Goal: Task Accomplishment & Management: Use online tool/utility

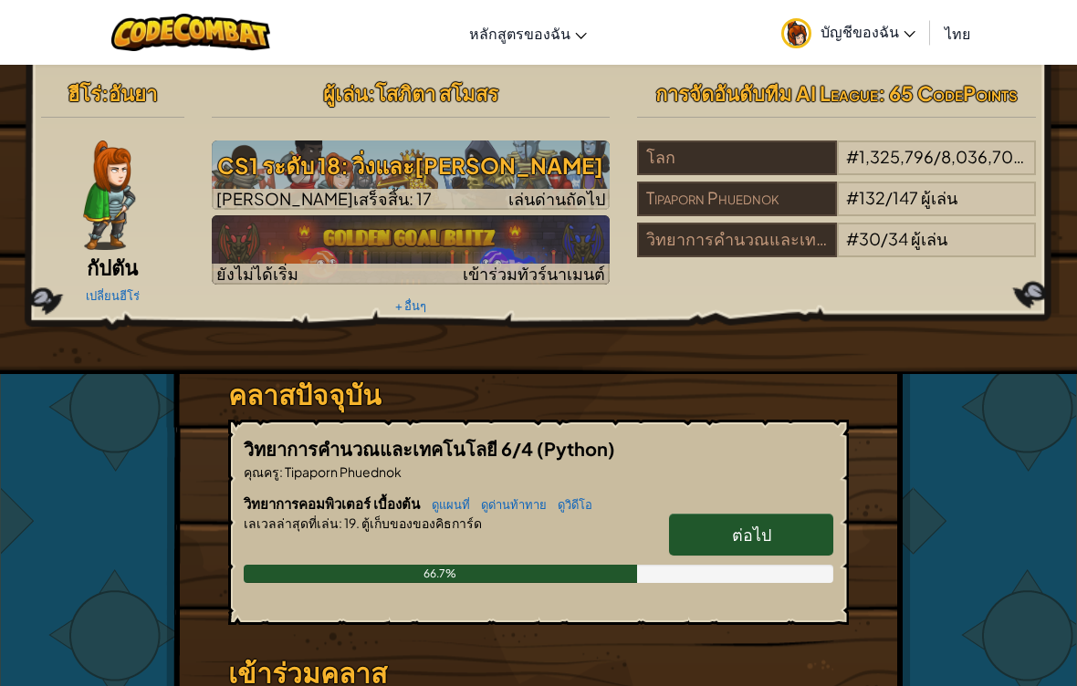
click at [756, 529] on span "ต่อไป" at bounding box center [751, 534] width 39 height 21
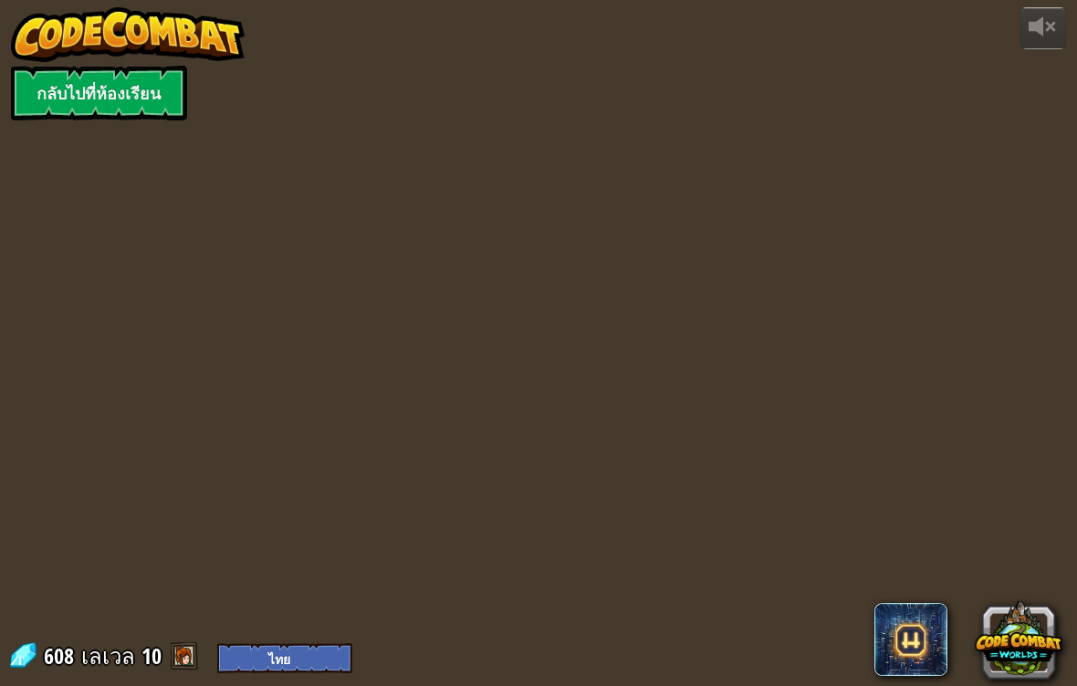
select select "th"
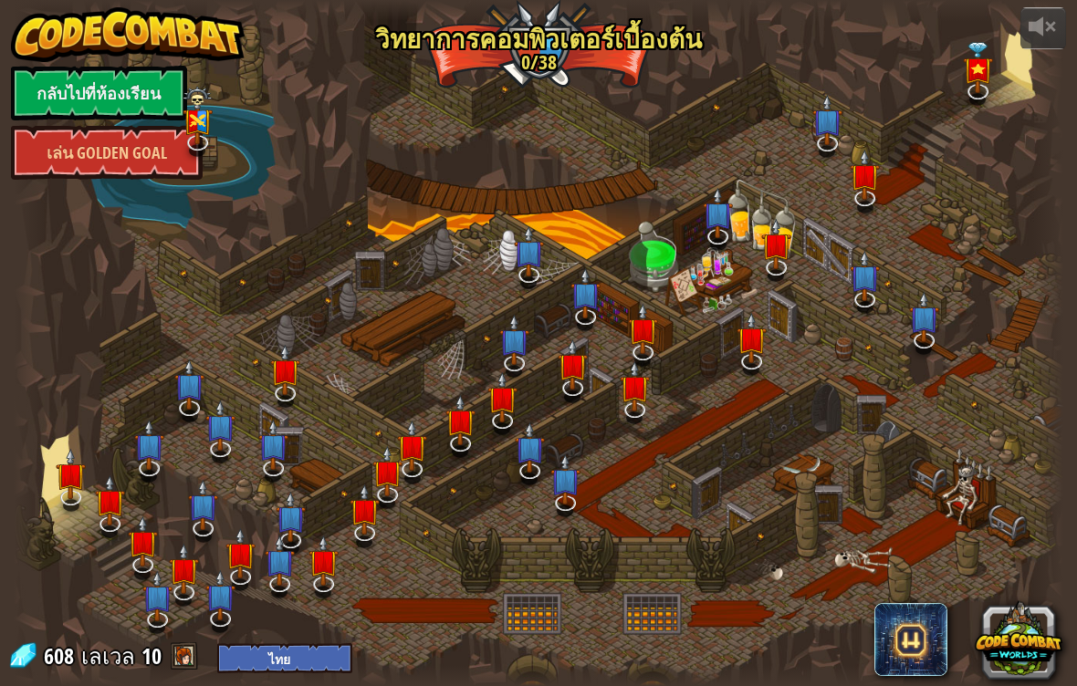
select select "th"
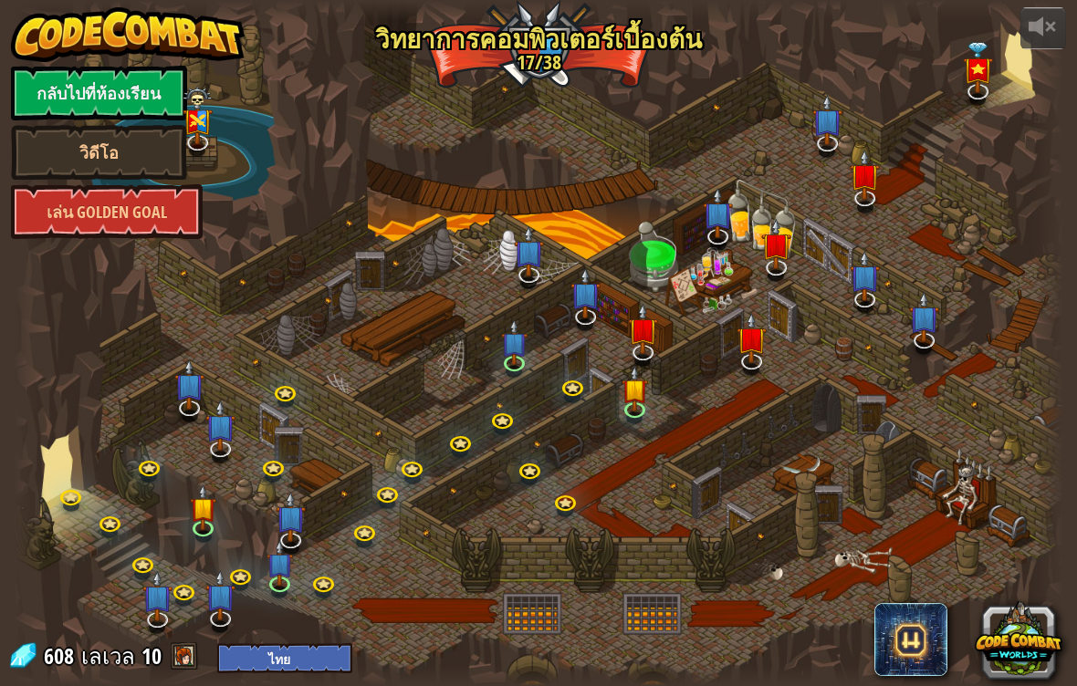
select select "th"
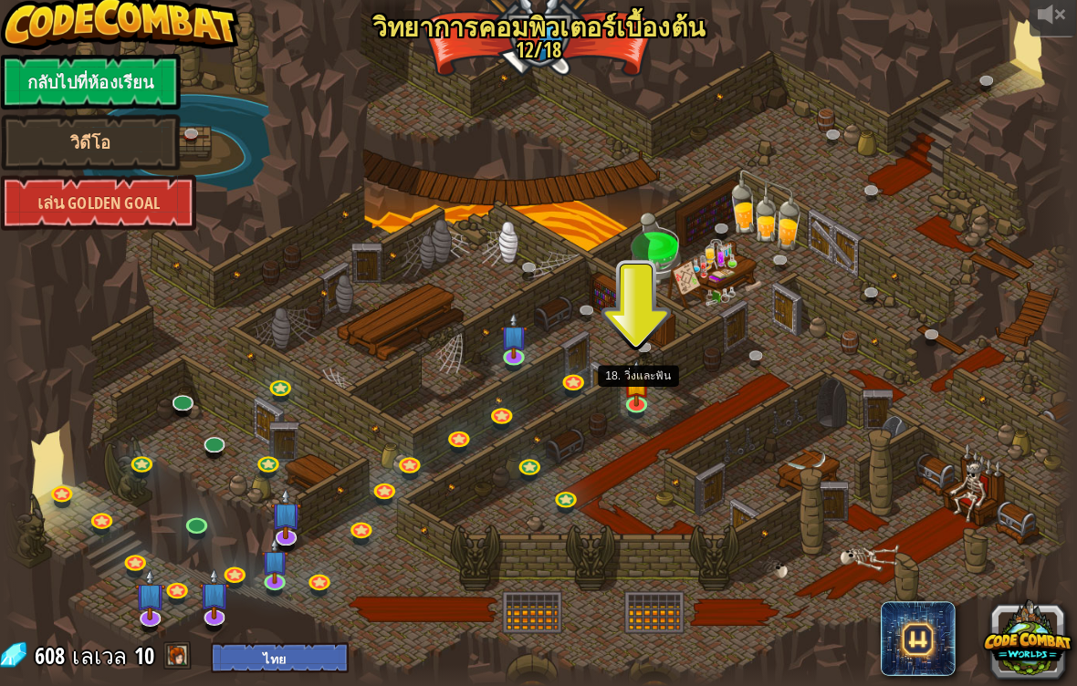
click at [634, 373] on img at bounding box center [635, 390] width 26 height 46
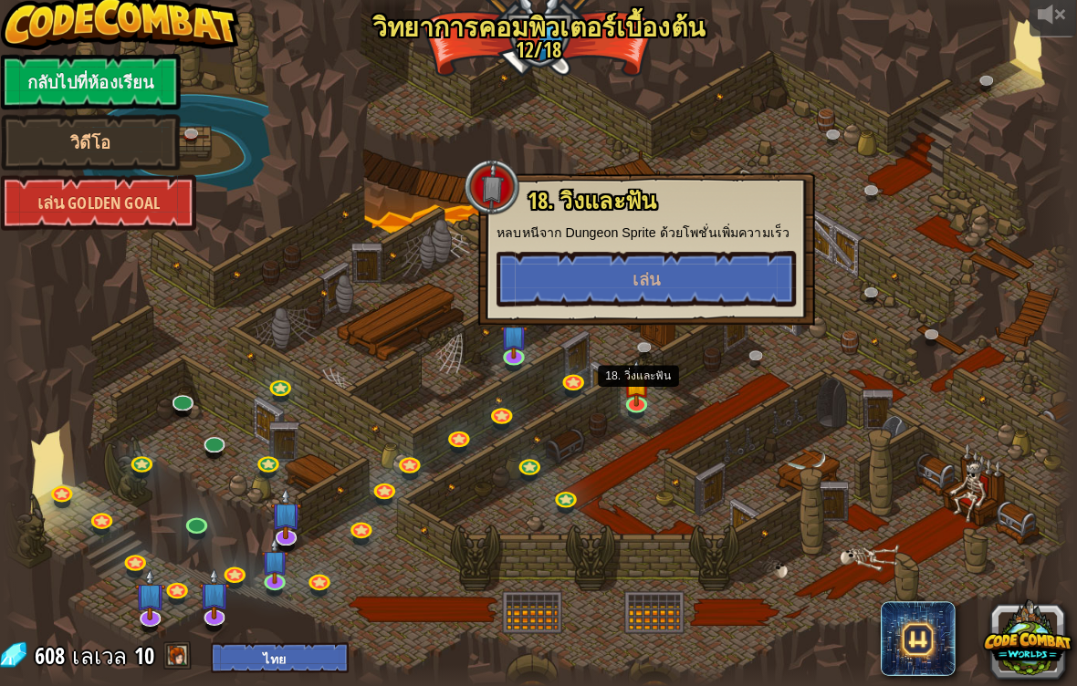
click at [730, 277] on button "เล่น" at bounding box center [644, 286] width 294 height 55
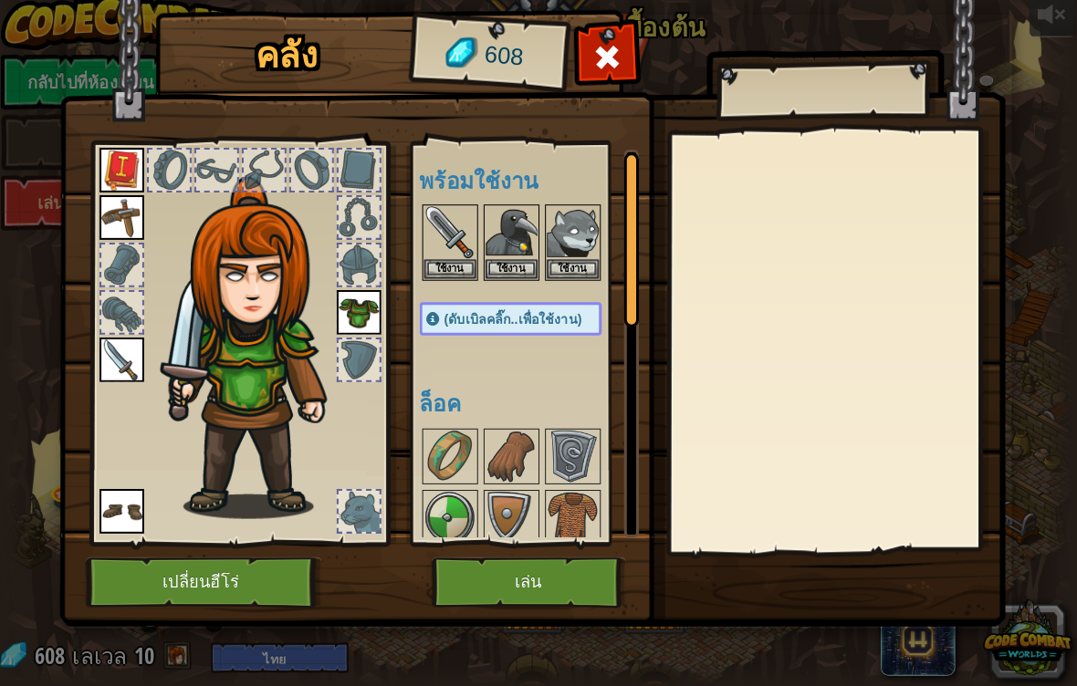
click at [534, 574] on button "เล่น" at bounding box center [529, 585] width 191 height 50
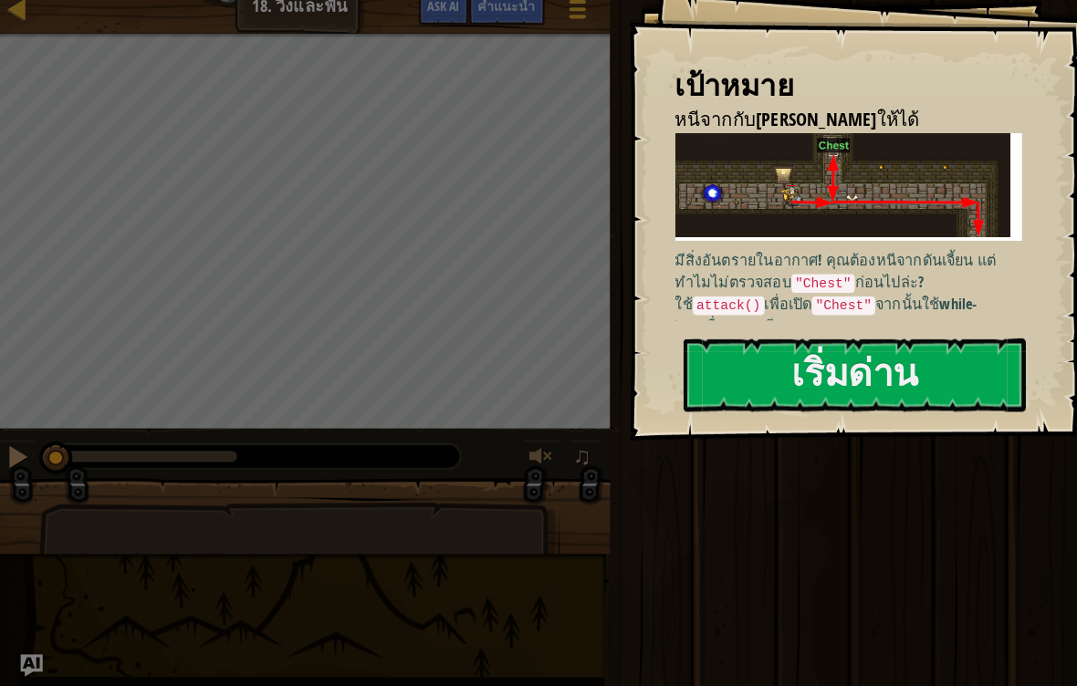
click at [852, 364] on button "เริ่มด่าน" at bounding box center [849, 381] width 336 height 72
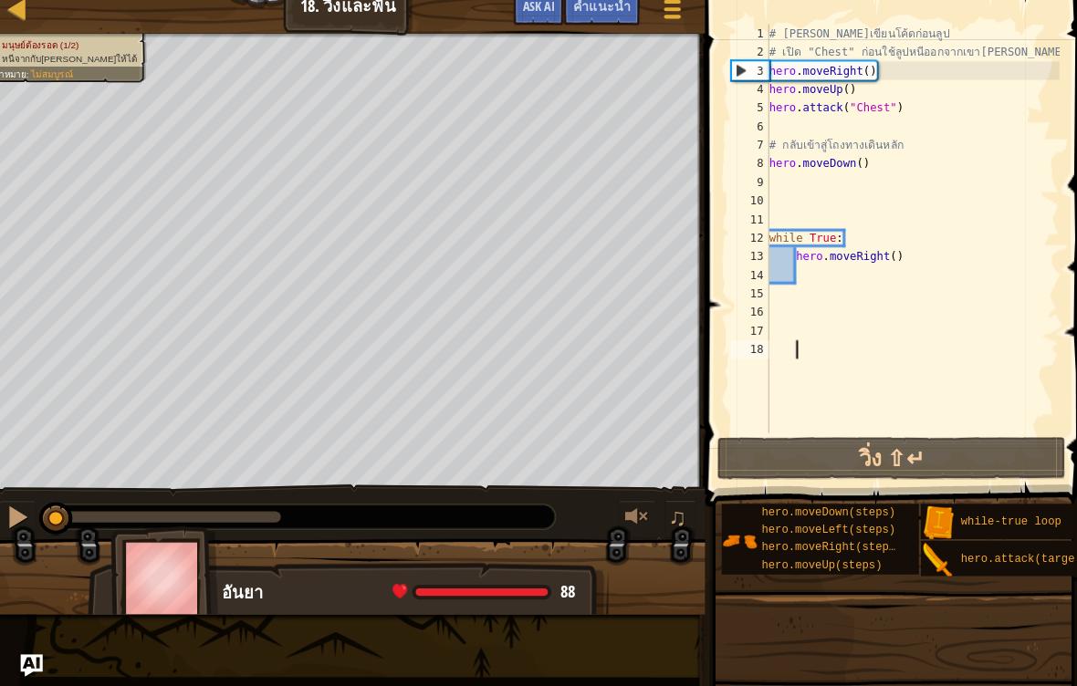
click at [882, 445] on button "วิ่ง ⇧↵" at bounding box center [885, 463] width 342 height 42
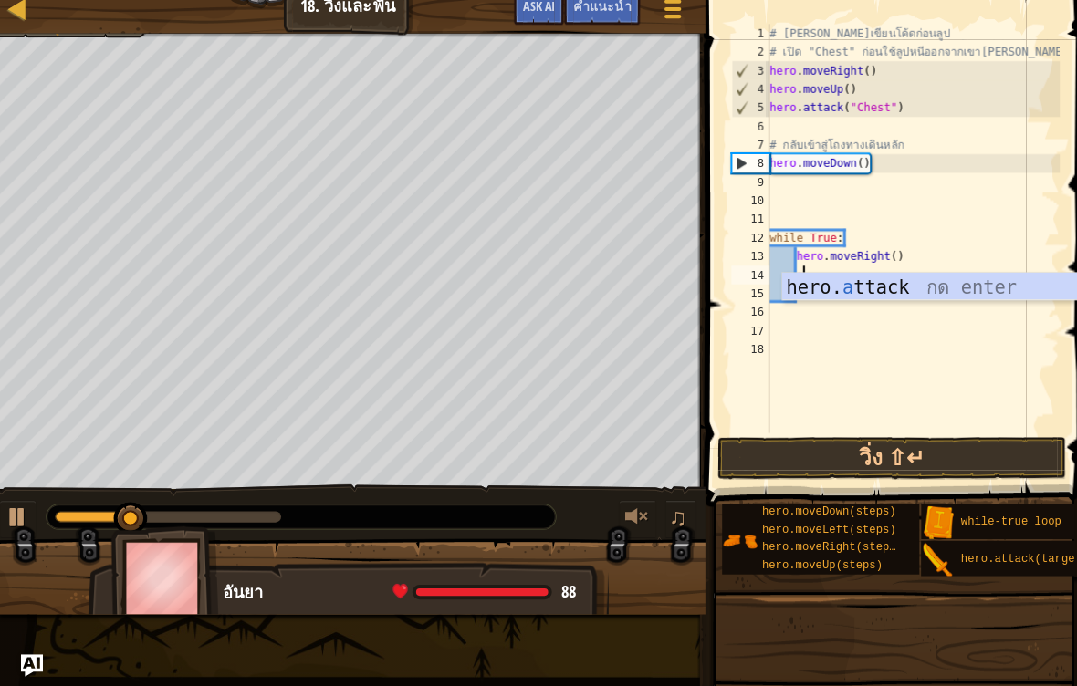
scroll to position [9, 2]
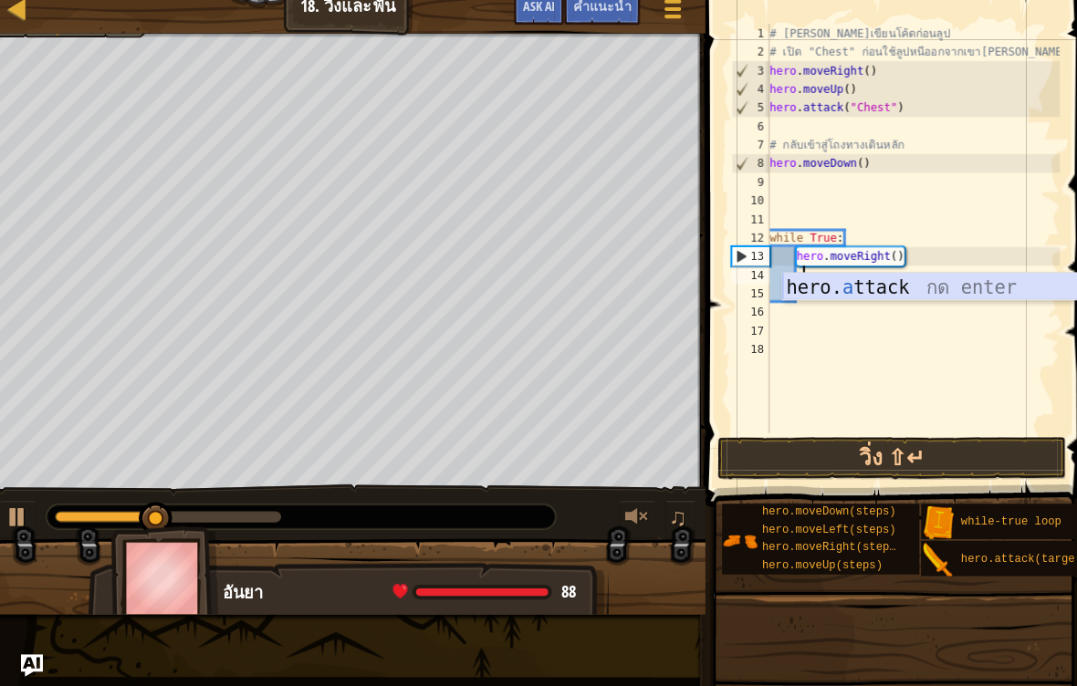
click at [927, 284] on div "hero. a ttack กด enter" at bounding box center [950, 322] width 345 height 82
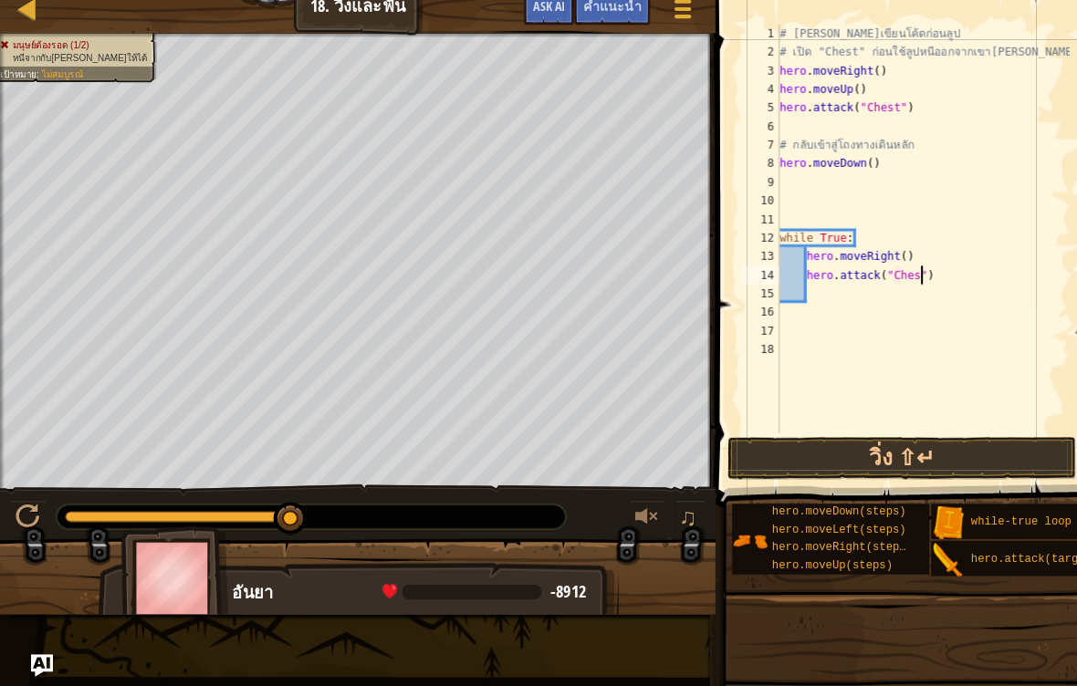
scroll to position [9, 12]
type textarea "hero.attack("Chest")"
type textarea "m"
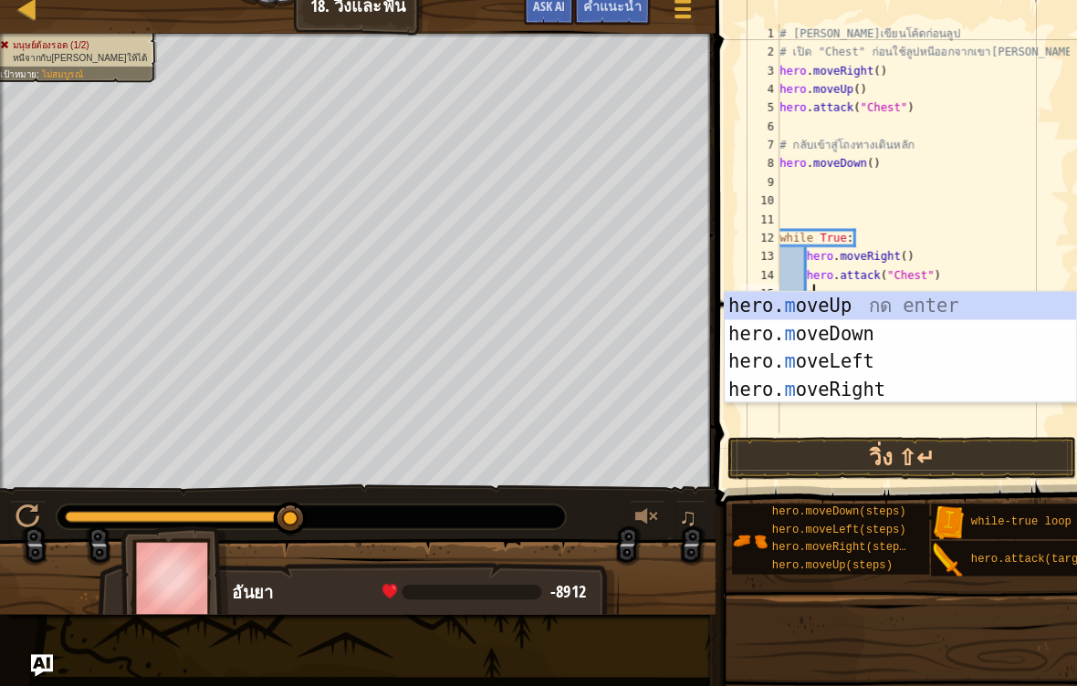
scroll to position [9, 2]
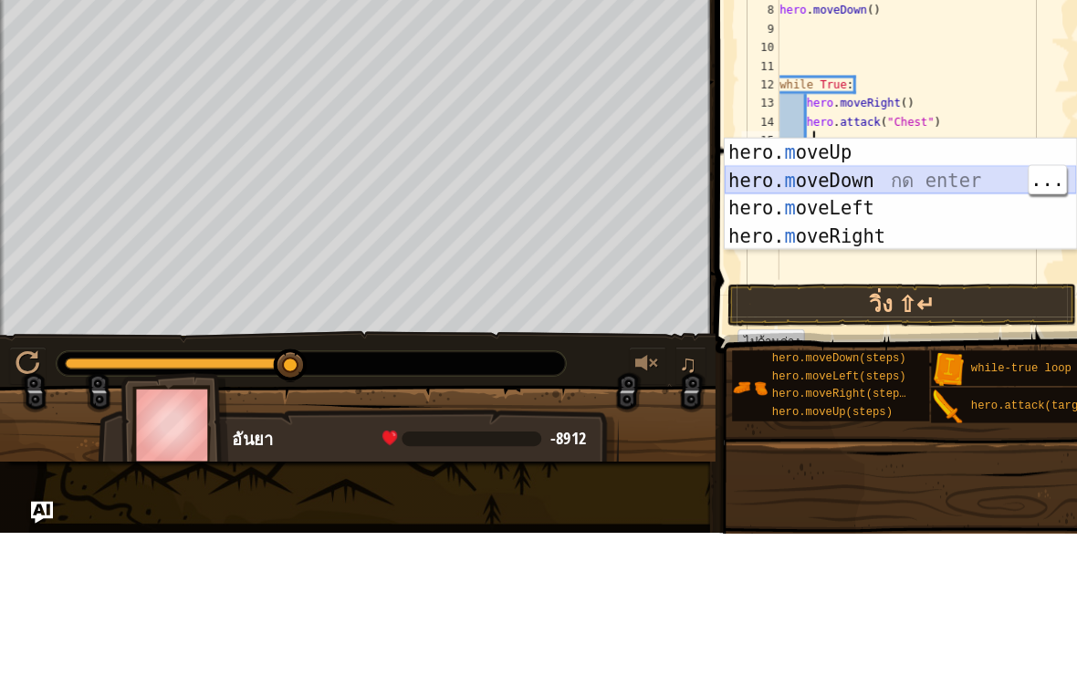
click at [903, 299] on div "hero. m oveUp กด enter hero. m oveDown กด enter hero. m oveLeft กด enter hero. …" at bounding box center [883, 381] width 345 height 164
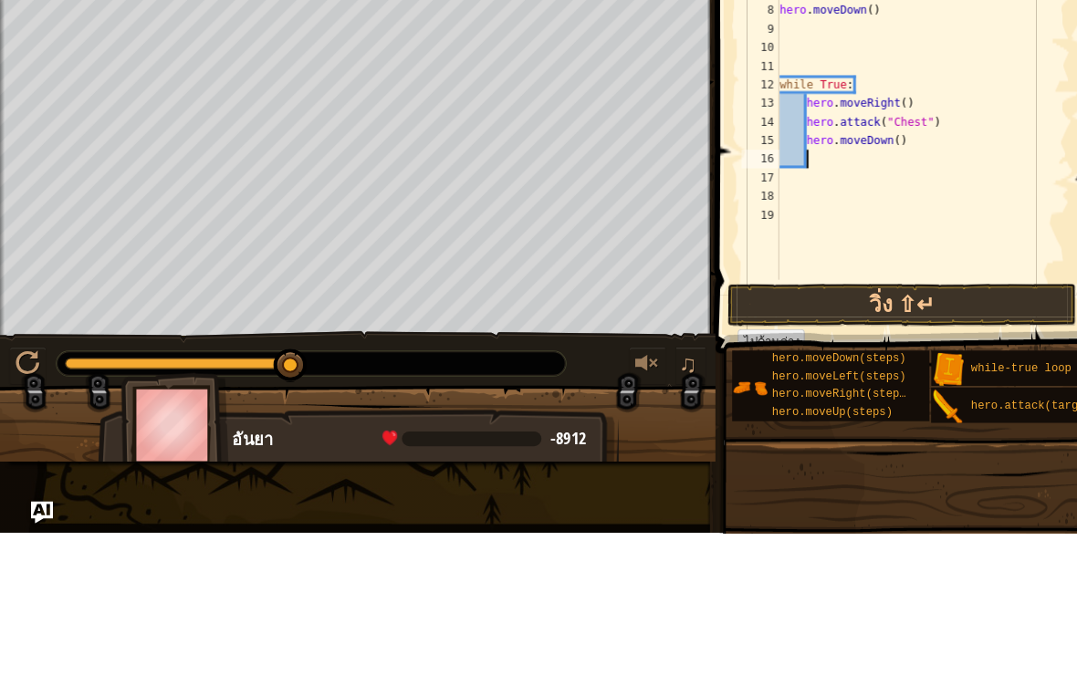
click at [943, 442] on button "วิ่ง ⇧↵" at bounding box center [885, 463] width 342 height 42
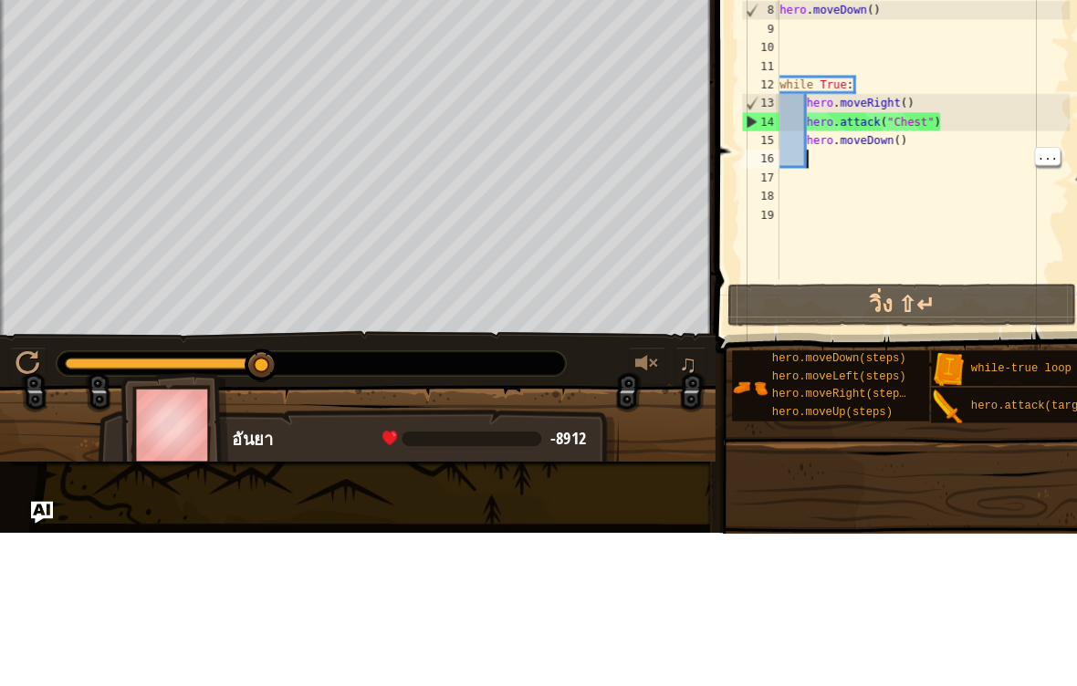
click at [902, 146] on div "# [PERSON_NAME]เขียนโค้ดก่อนลูป # เปิด "Chest" ก่อนใช้ลูปหนีออกจากเขา[PERSON_NA…" at bounding box center [905, 256] width 288 height 438
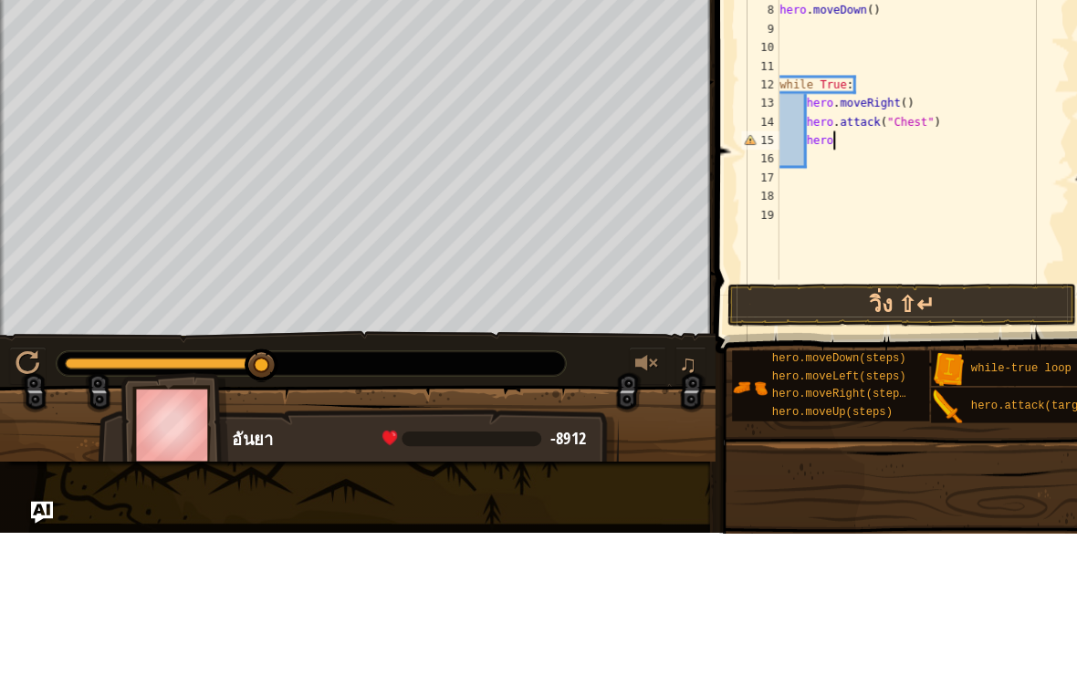
type textarea "h"
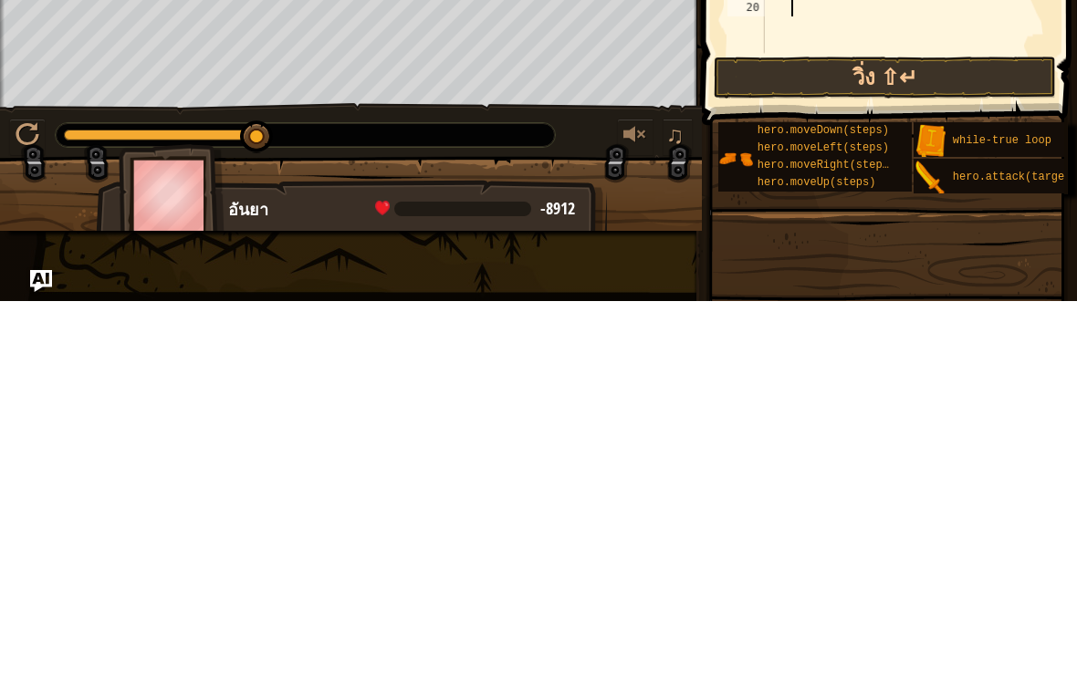
click at [968, 442] on button "วิ่ง ⇧↵" at bounding box center [885, 463] width 342 height 42
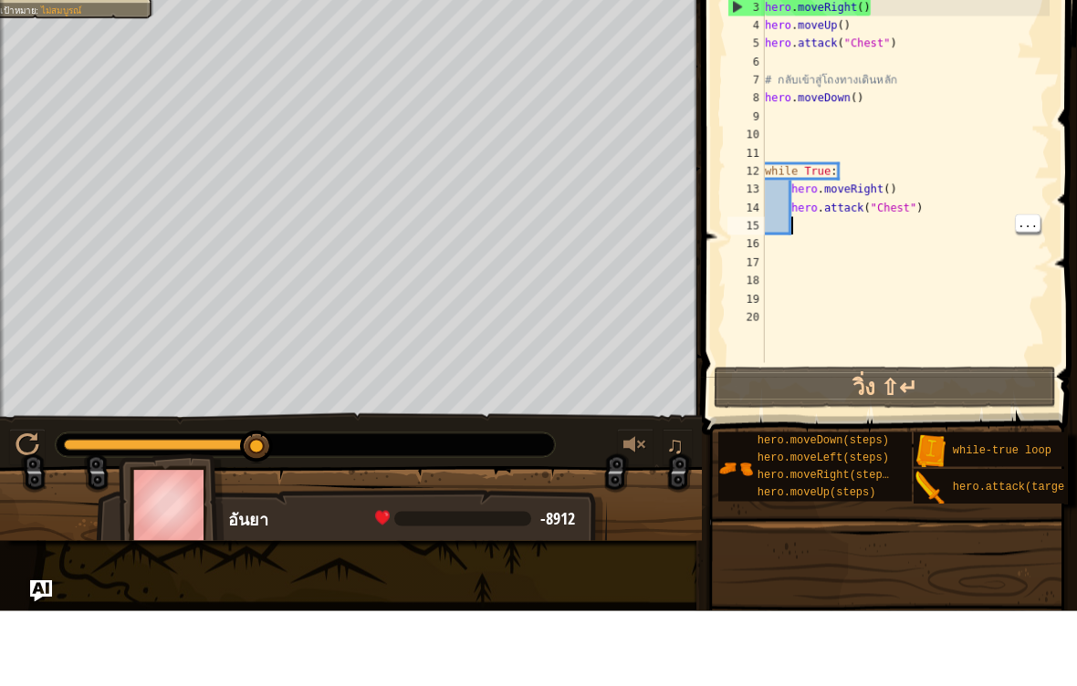
type textarea "m"
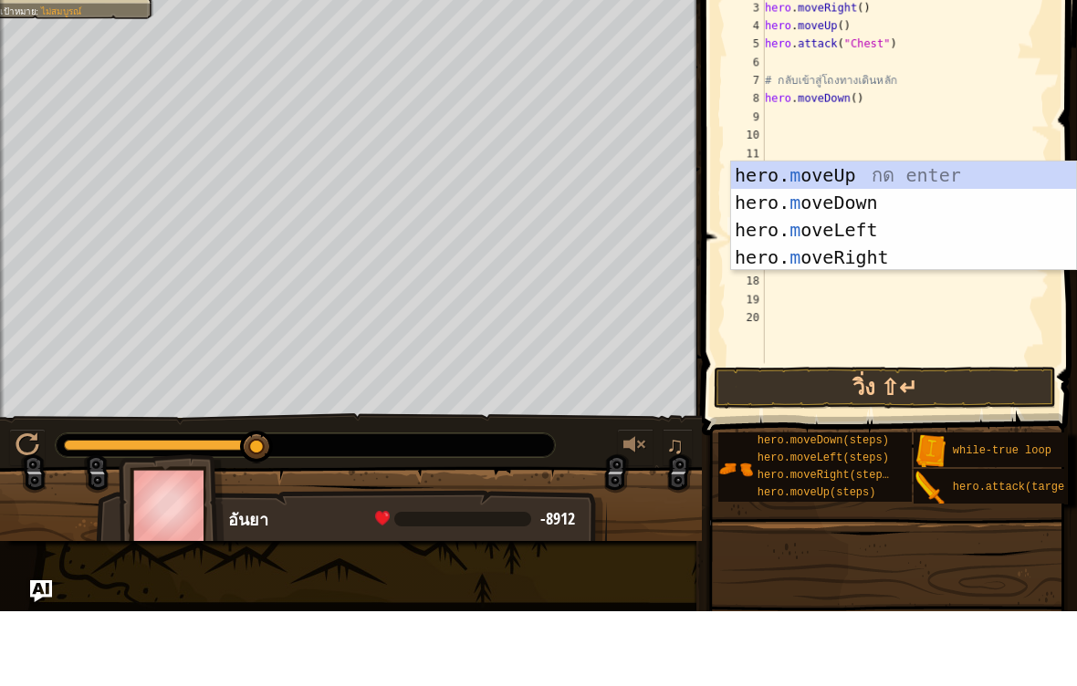
scroll to position [9, 1]
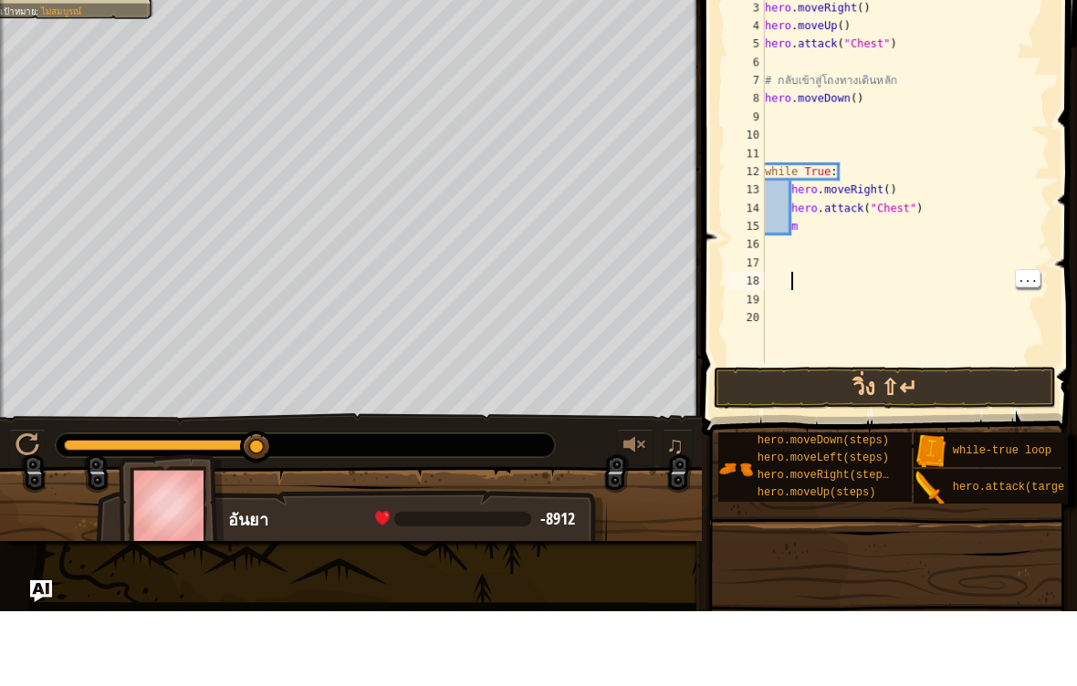
type textarea "m"
click at [815, 230] on div "# [PERSON_NAME]เขียนโค้ดก่อนลูป # เปิด "Chest" ก่อนใช้ลูปหนีออกจากเขา[PERSON_NA…" at bounding box center [905, 256] width 288 height 438
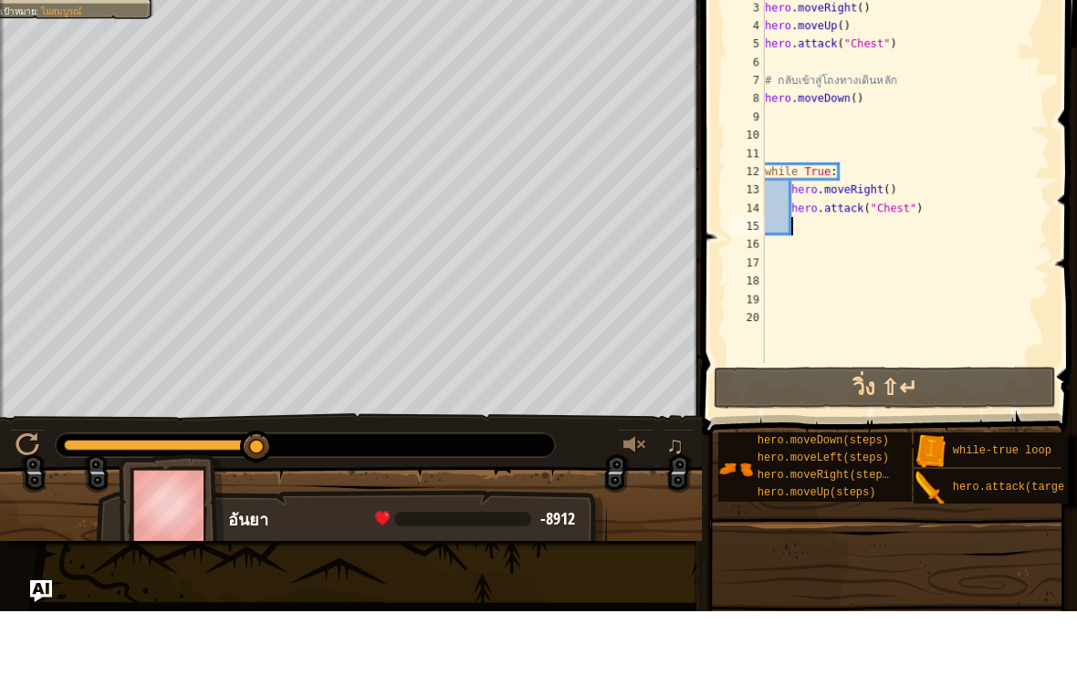
type textarea "m"
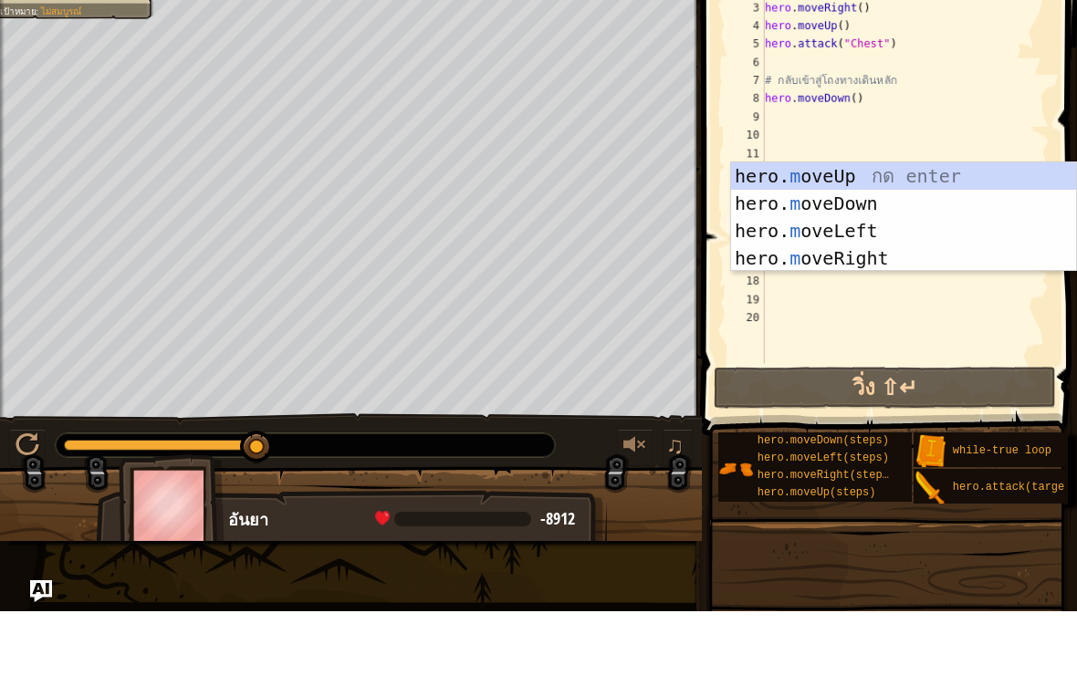
scroll to position [9, 2]
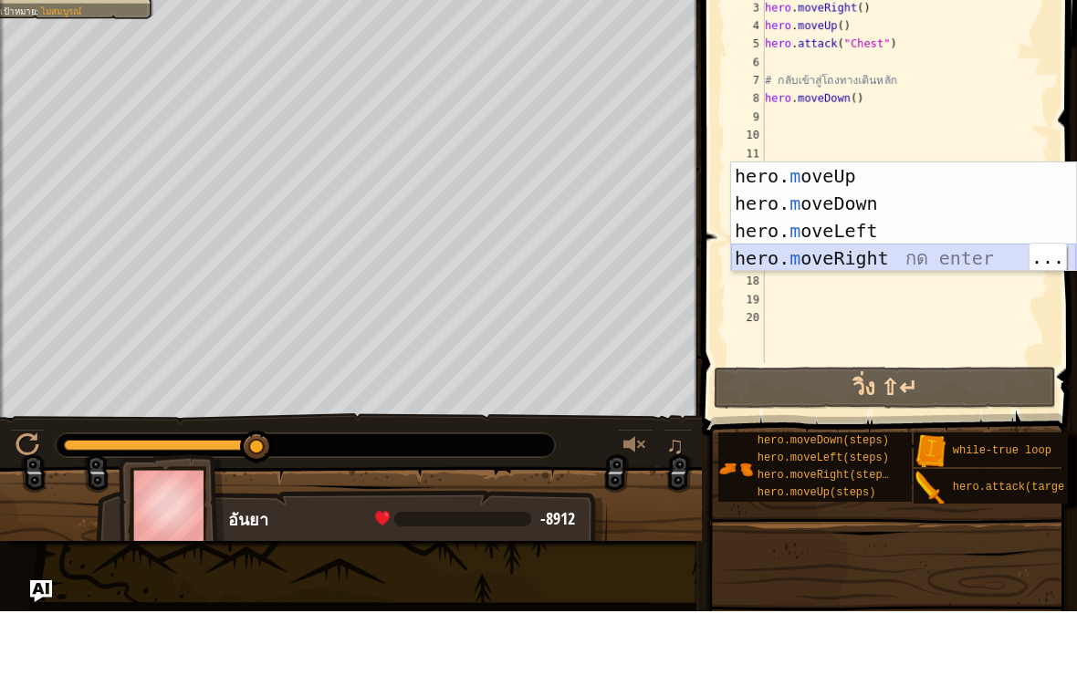
click at [916, 265] on div "hero. m oveUp กด enter hero. m oveDown กด enter hero. m oveLeft กด enter hero. …" at bounding box center [903, 319] width 345 height 164
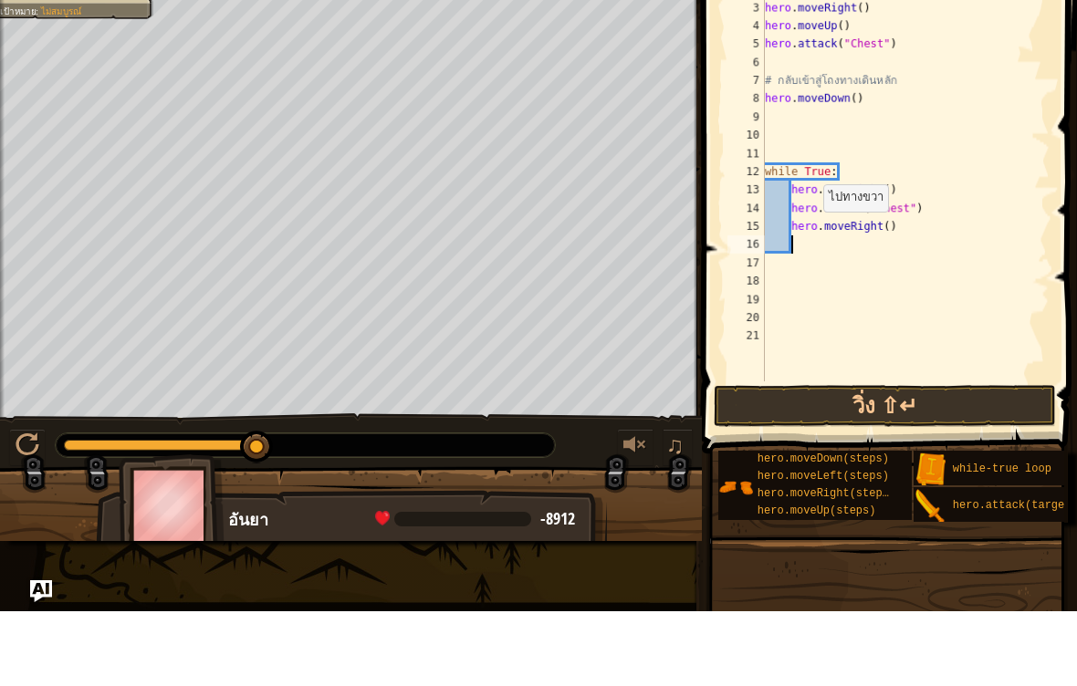
type textarea "m"
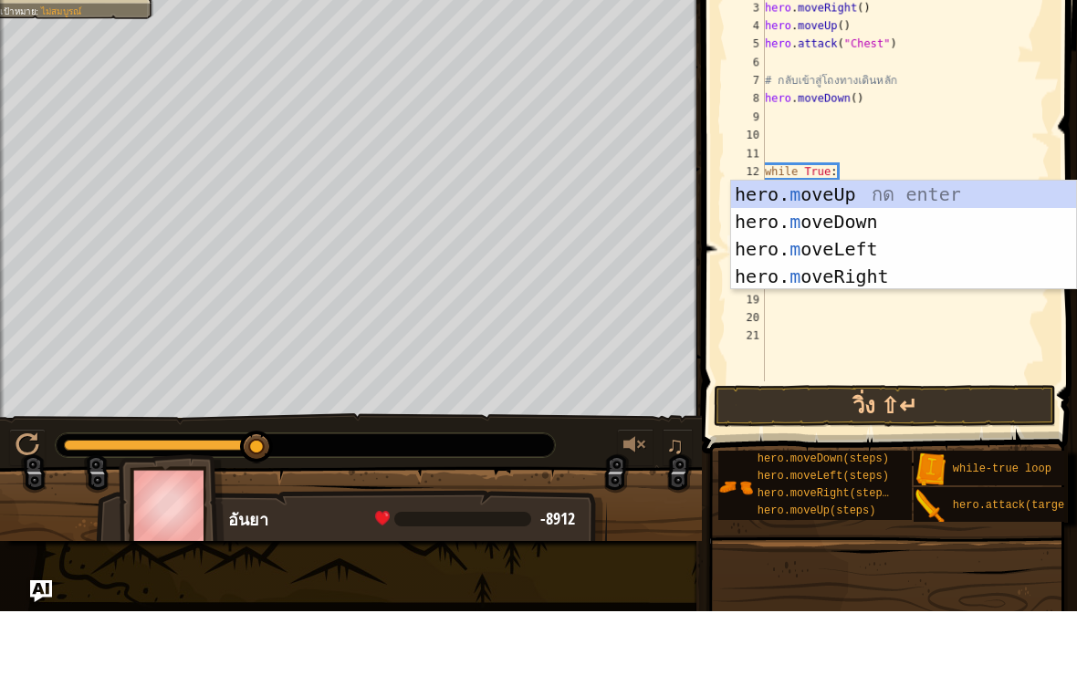
scroll to position [9, 2]
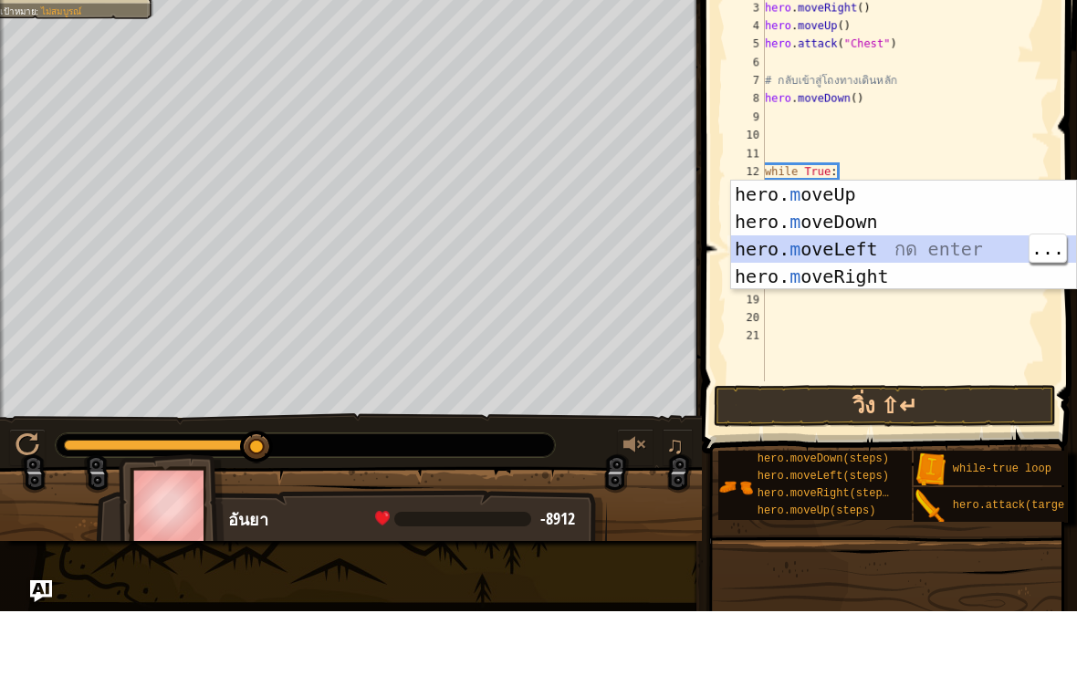
click at [892, 261] on div "hero. m oveUp กด enter hero. m oveDown กด enter hero. m oveLeft กด enter hero. …" at bounding box center [903, 338] width 345 height 164
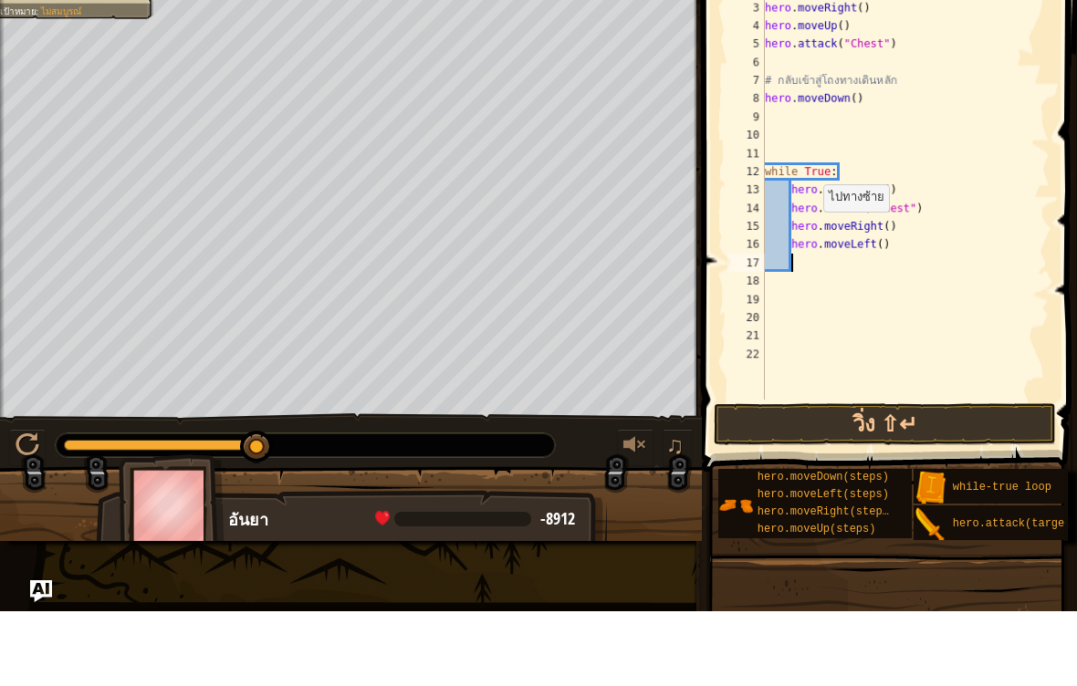
scroll to position [9, 1]
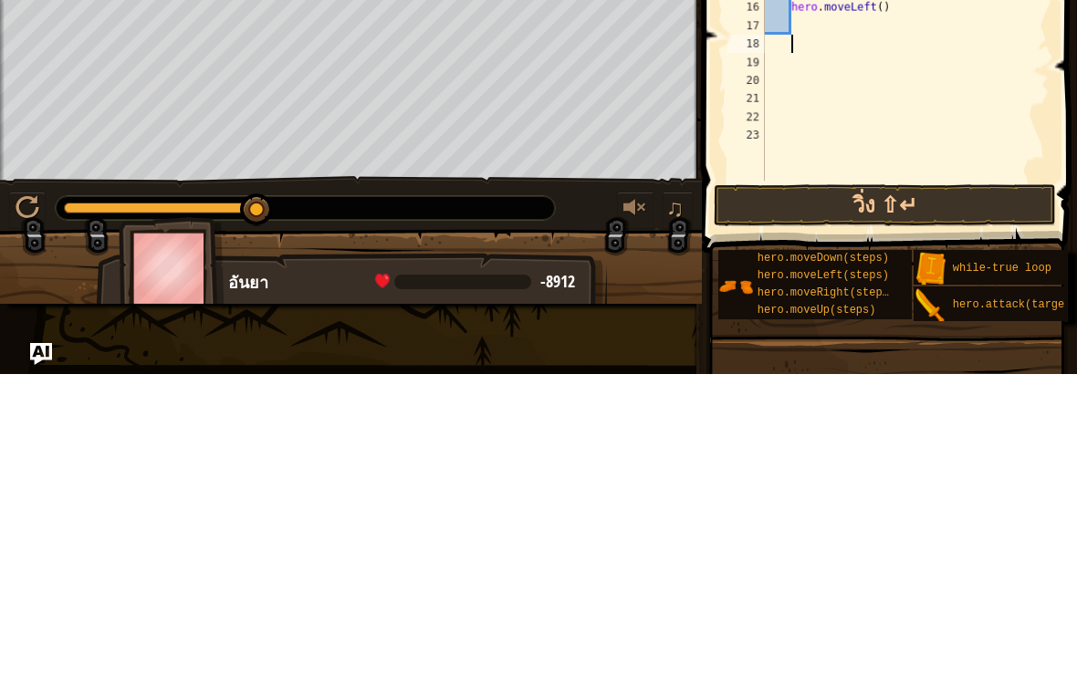
click at [954, 497] on button "วิ่ง ⇧↵" at bounding box center [885, 518] width 342 height 42
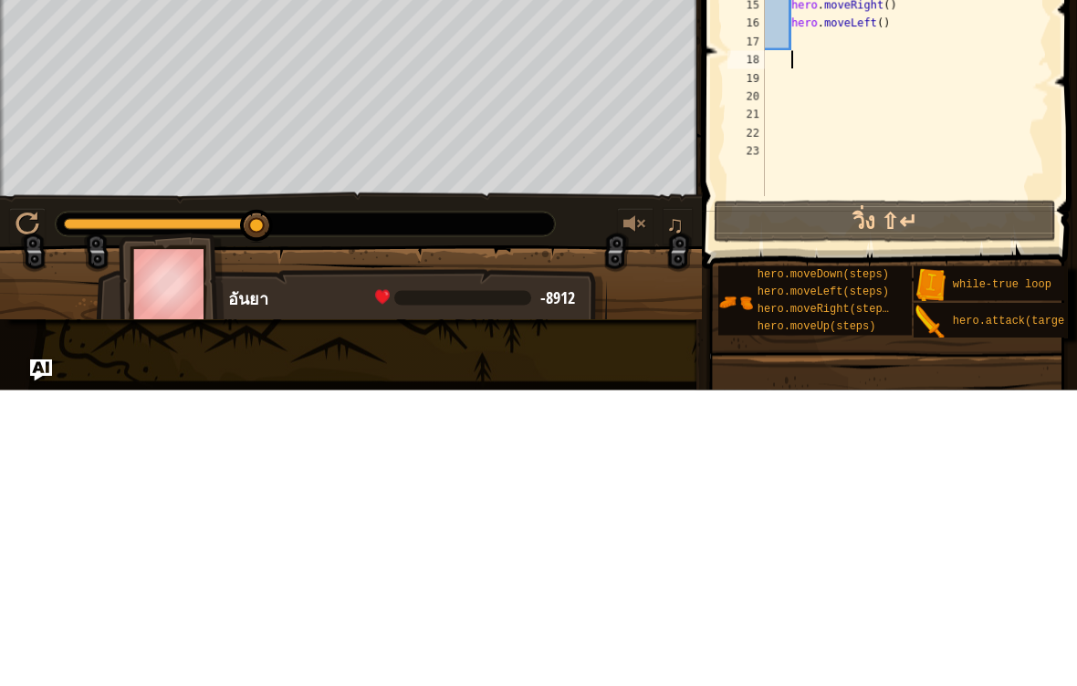
click at [968, 497] on button "วิ่ง ⇧↵" at bounding box center [885, 518] width 342 height 42
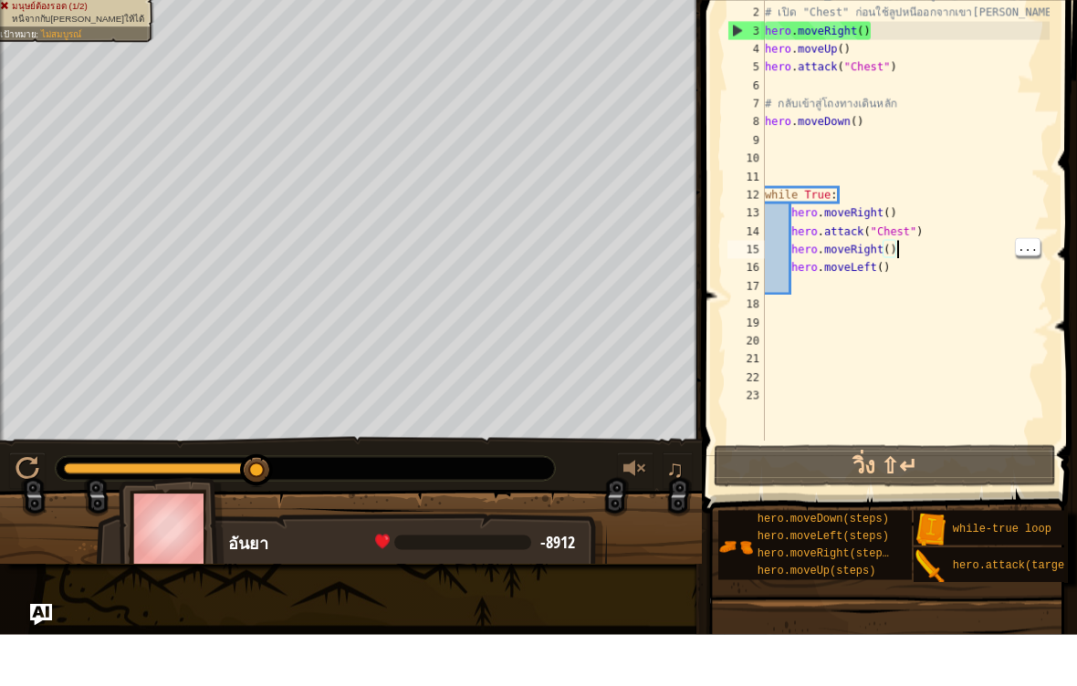
click at [921, 257] on div "# [PERSON_NAME]เขียนโค้ดก่อนลูป # เปิด "Chest" ก่อนใช้ลูปหนีออกจากเขา[PERSON_NA…" at bounding box center [905, 283] width 288 height 493
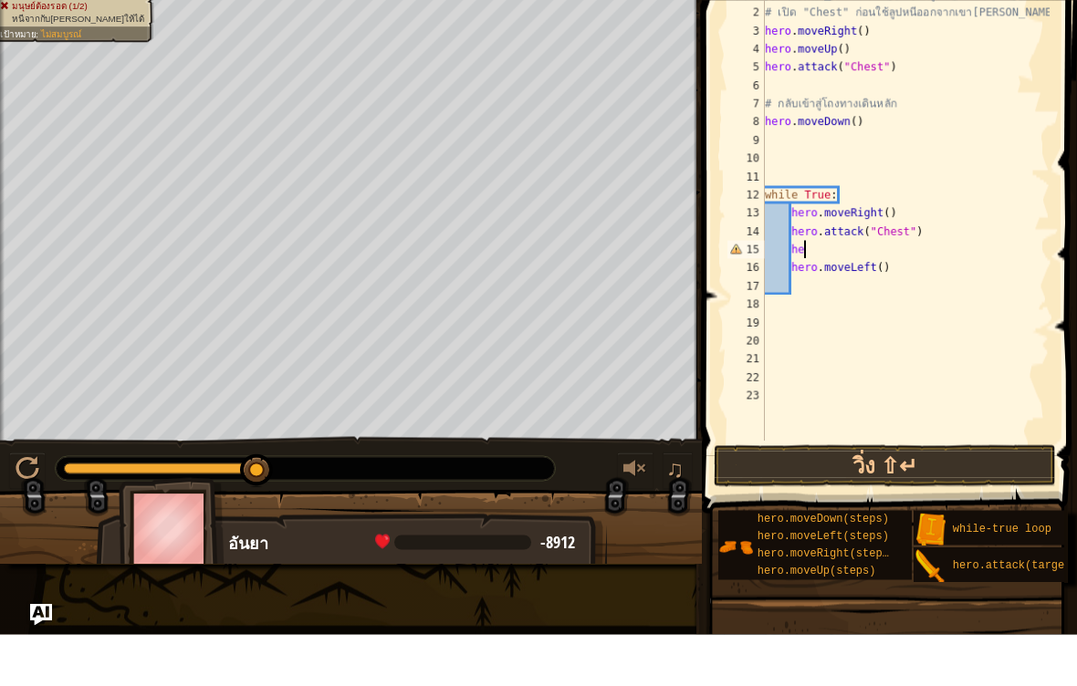
type textarea "h"
click at [901, 276] on div "# [PERSON_NAME]เขียนโค้ดก่อนลูป # เปิด "Chest" ก่อนใช้ลูปหนีออกจากเขา[PERSON_NA…" at bounding box center [905, 283] width 288 height 493
type textarea "h"
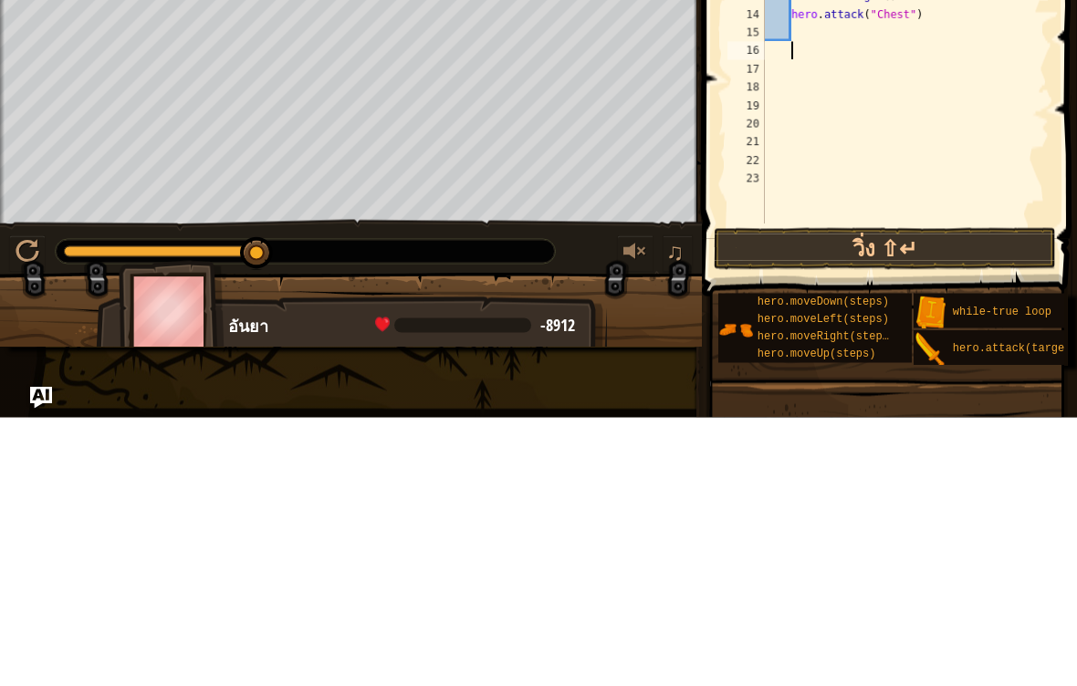
click at [939, 497] on button "วิ่ง ⇧↵" at bounding box center [885, 518] width 342 height 42
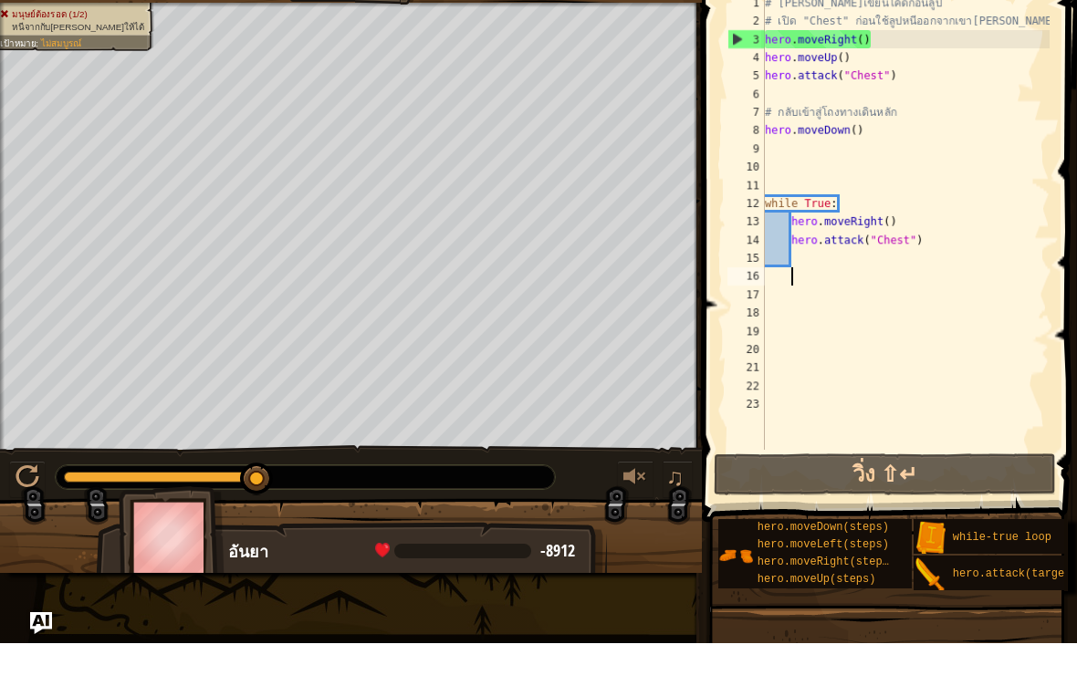
type textarea "m"
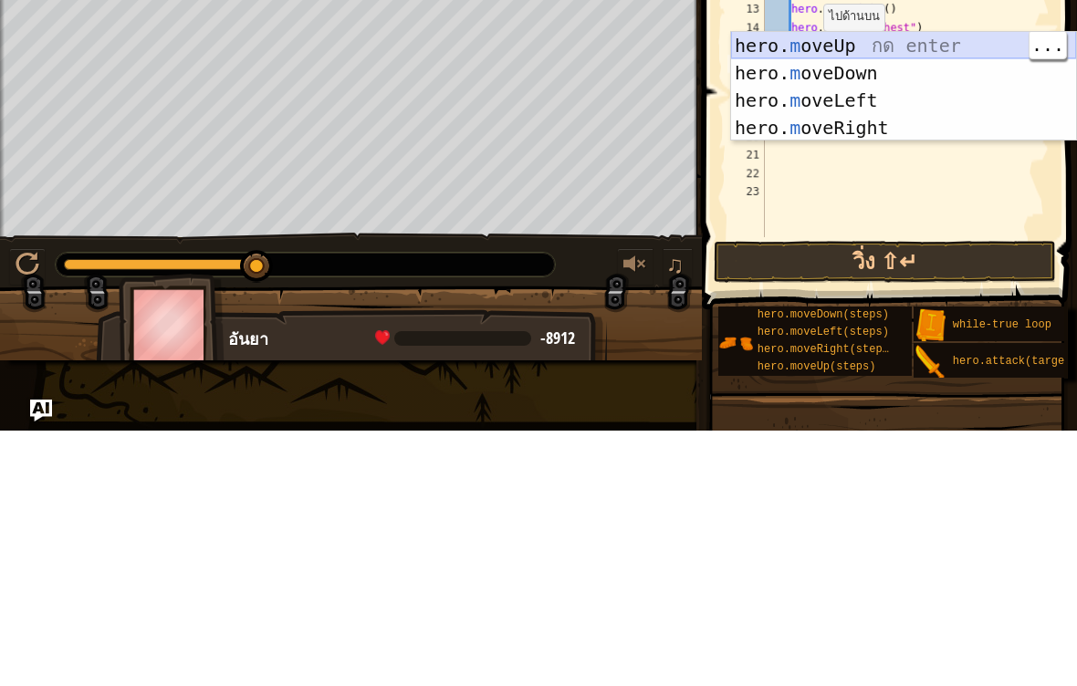
click at [932, 288] on div "hero. m oveUp กด enter hero. m oveDown กด enter hero. m oveLeft กด enter hero. …" at bounding box center [903, 370] width 345 height 164
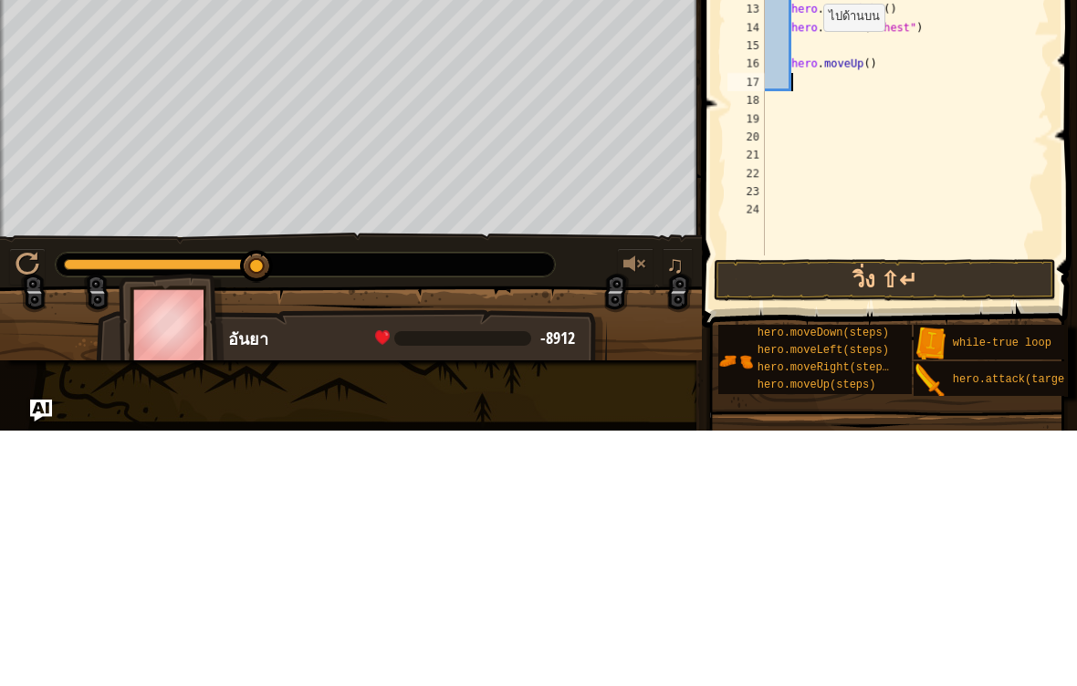
click at [935, 515] on button "วิ่ง ⇧↵" at bounding box center [885, 536] width 342 height 42
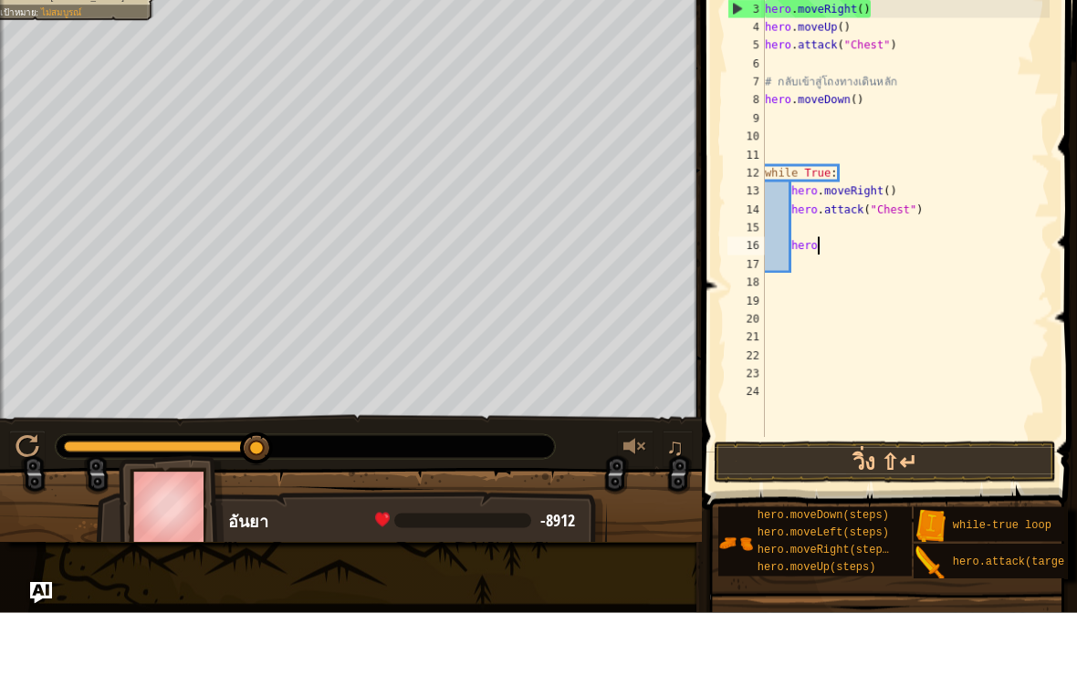
type textarea "h"
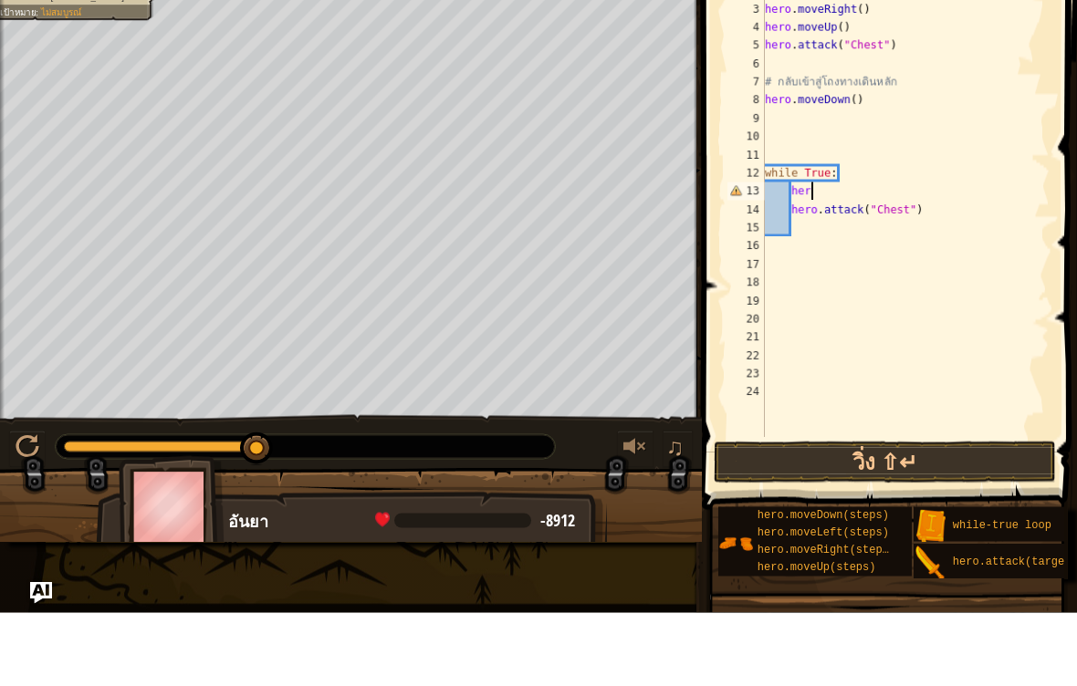
type textarea "h"
type textarea "m"
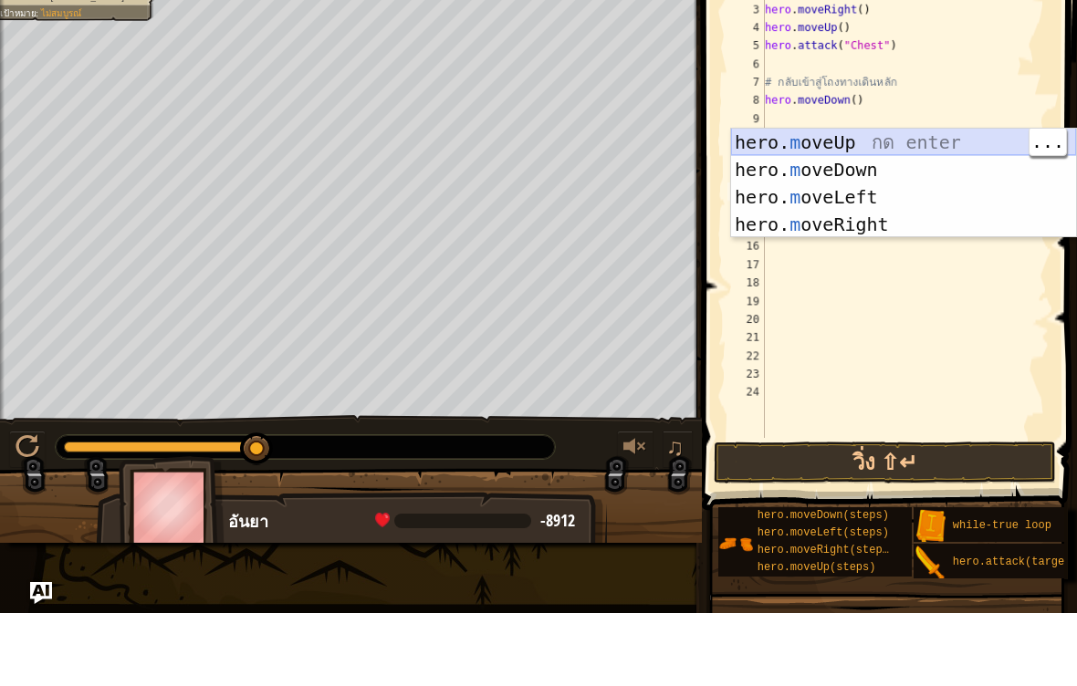
click at [1016, 202] on div "hero. m oveUp กด enter hero. m oveDown กด enter hero. m oveLeft กด enter hero. …" at bounding box center [903, 284] width 345 height 164
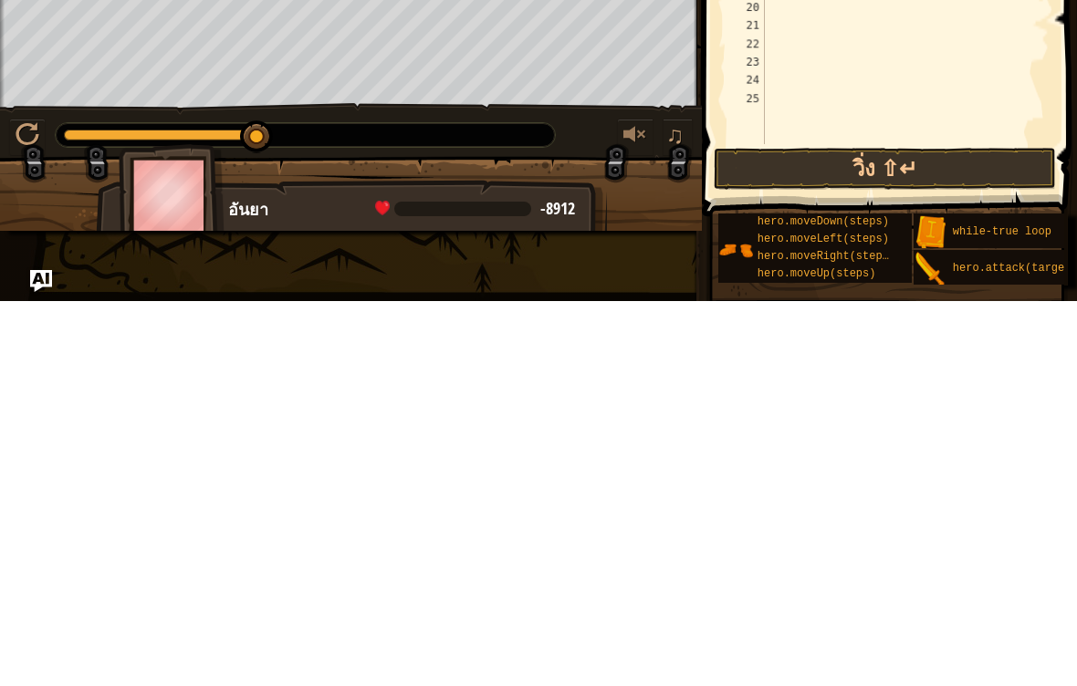
click at [948, 533] on button "วิ่ง ⇧↵" at bounding box center [885, 554] width 342 height 42
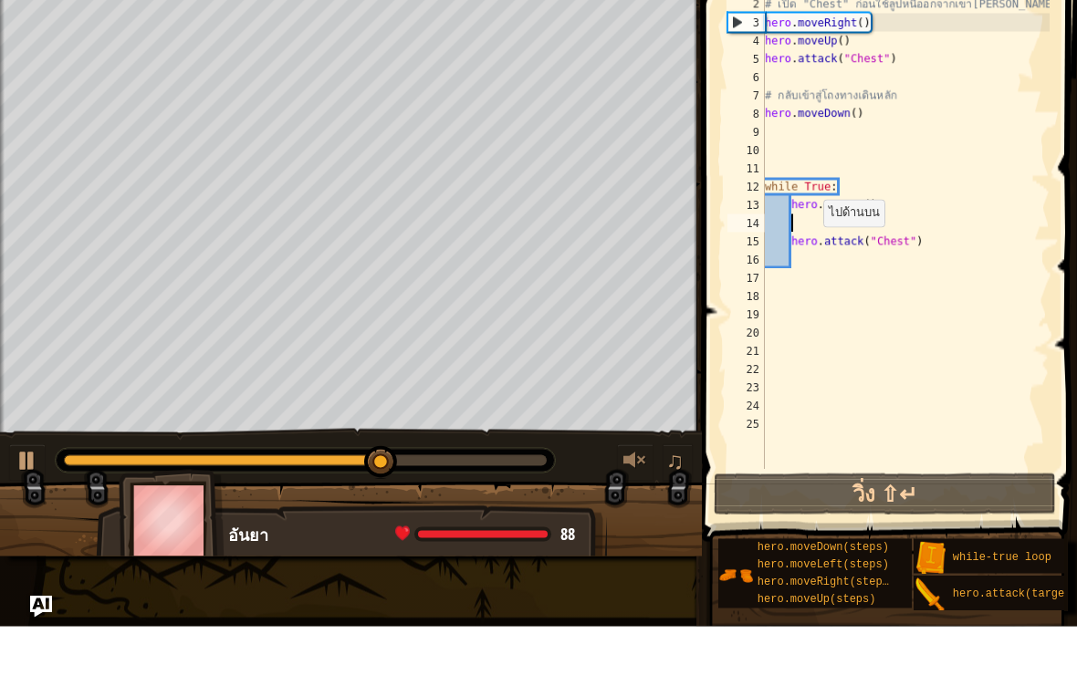
type textarea "m"
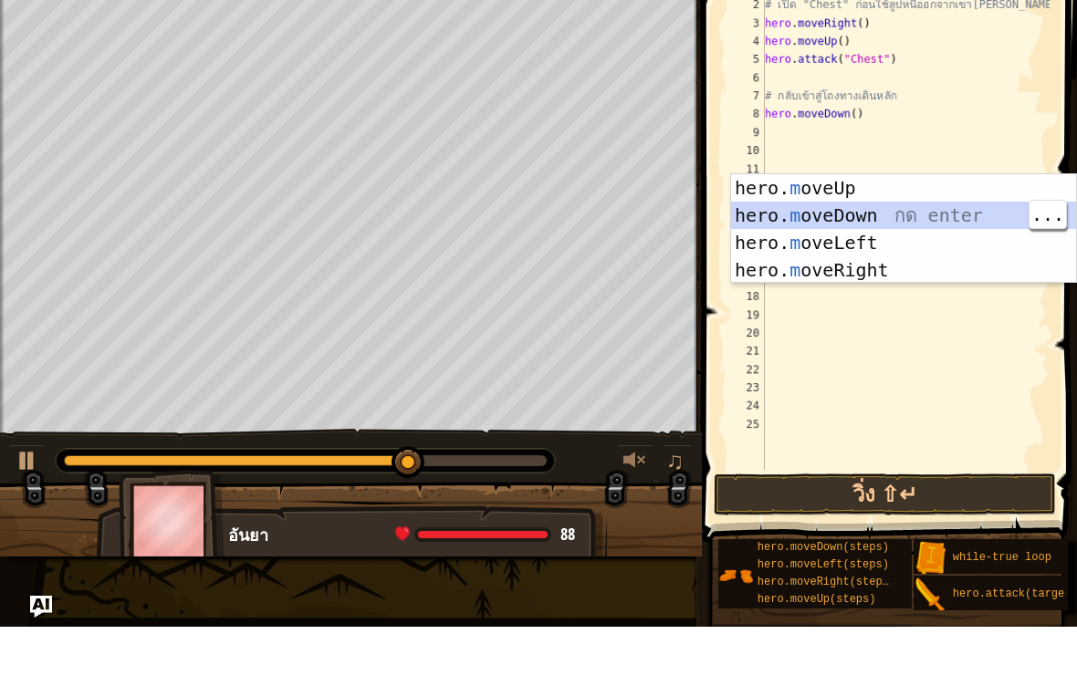
click at [895, 234] on div "hero. m oveUp กด enter hero. m oveDown กด enter hero. m oveLeft กด enter hero. …" at bounding box center [903, 316] width 345 height 164
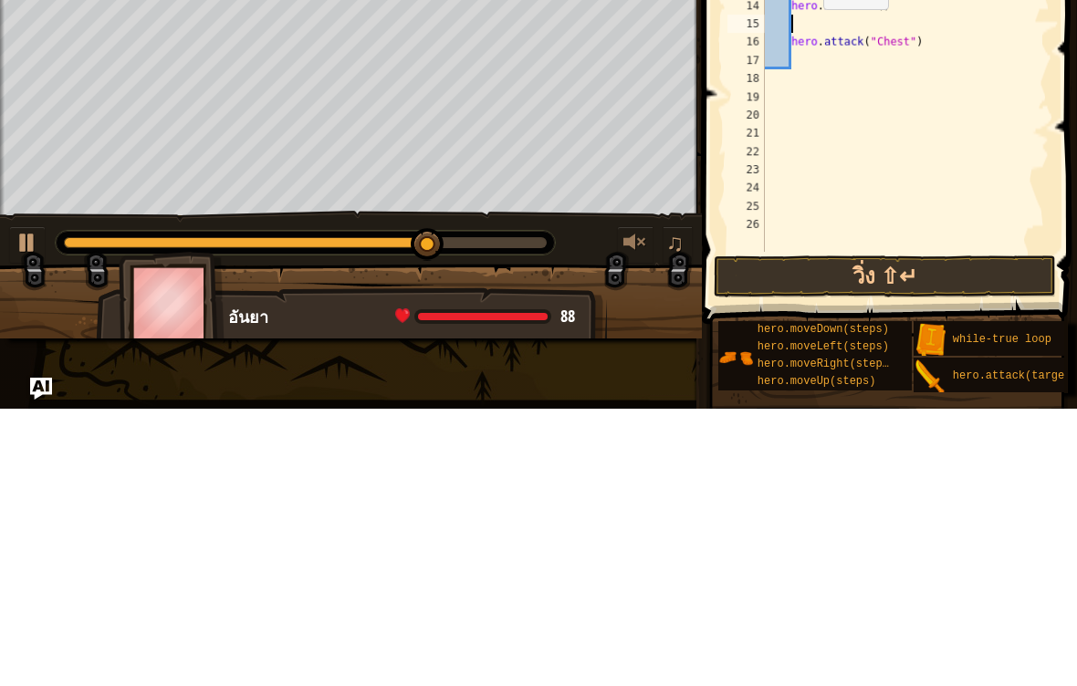
click at [957, 533] on button "วิ่ง ⇧↵" at bounding box center [885, 554] width 342 height 42
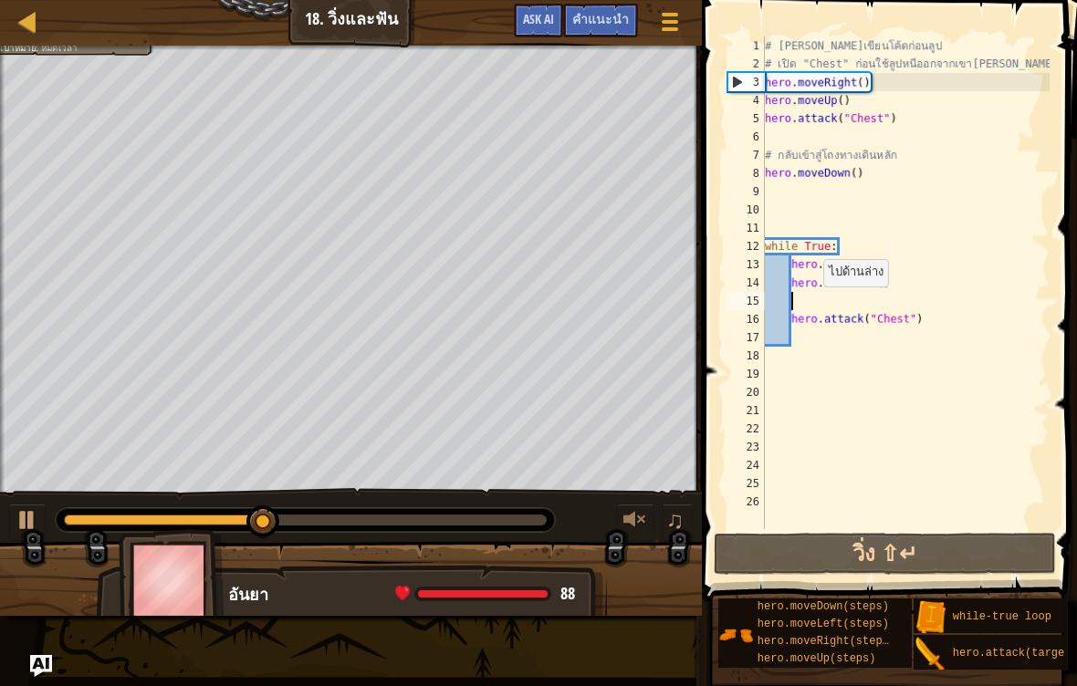
type textarea "m"
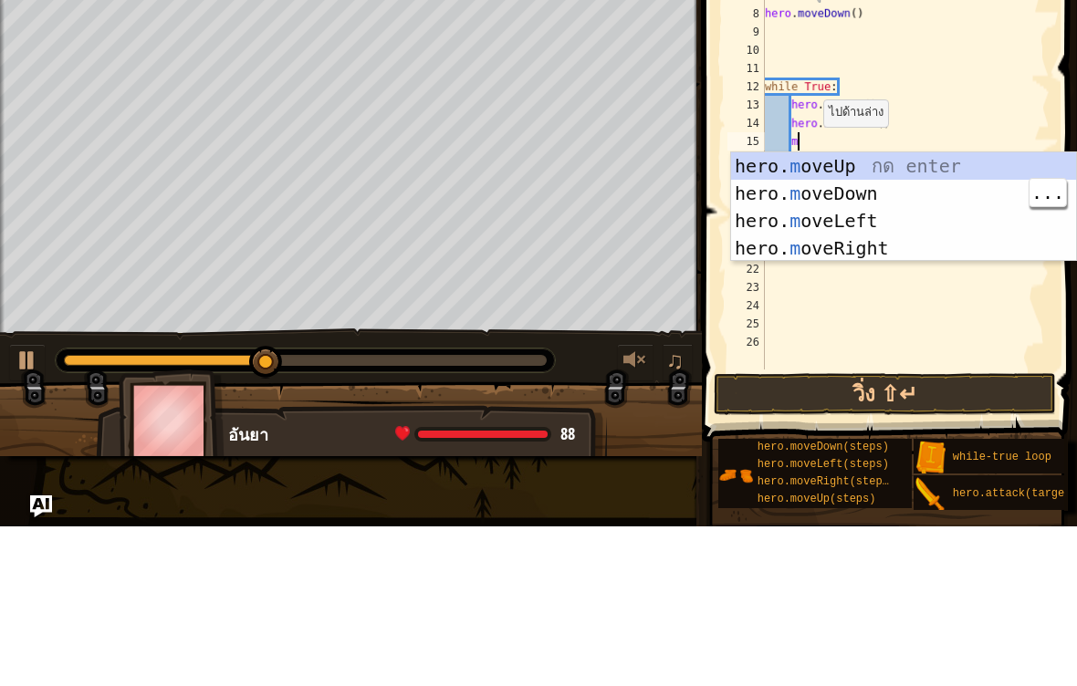
scroll to position [9, 2]
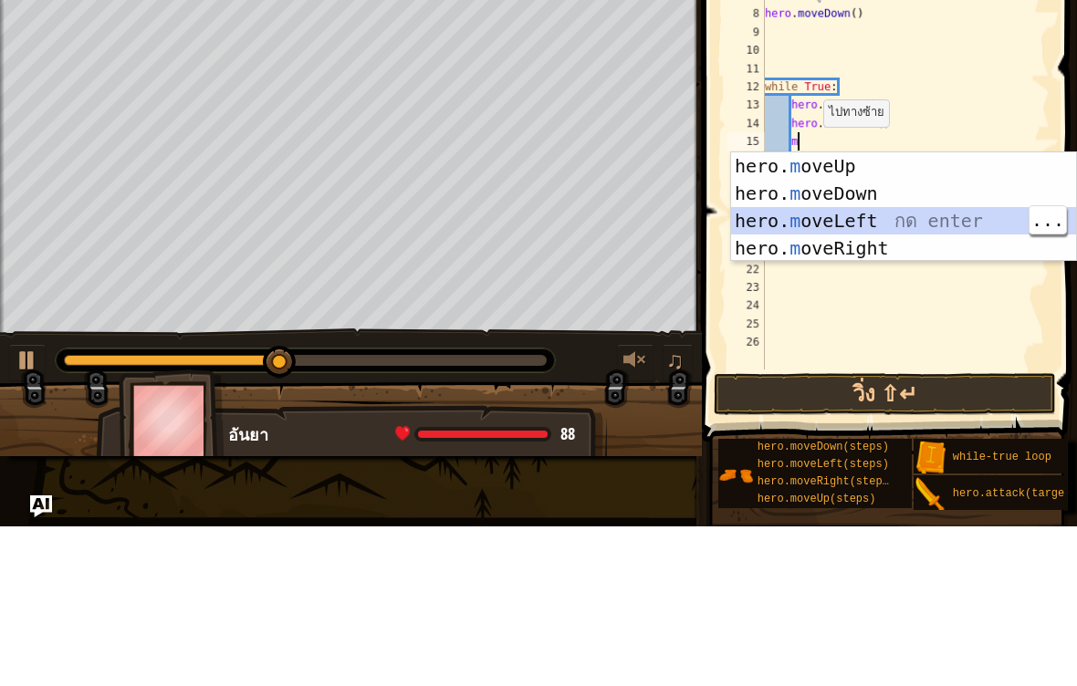
click at [916, 312] on div "hero. m oveUp กด enter hero. m oveDown กด enter hero. m oveLeft กด enter hero. …" at bounding box center [903, 394] width 345 height 164
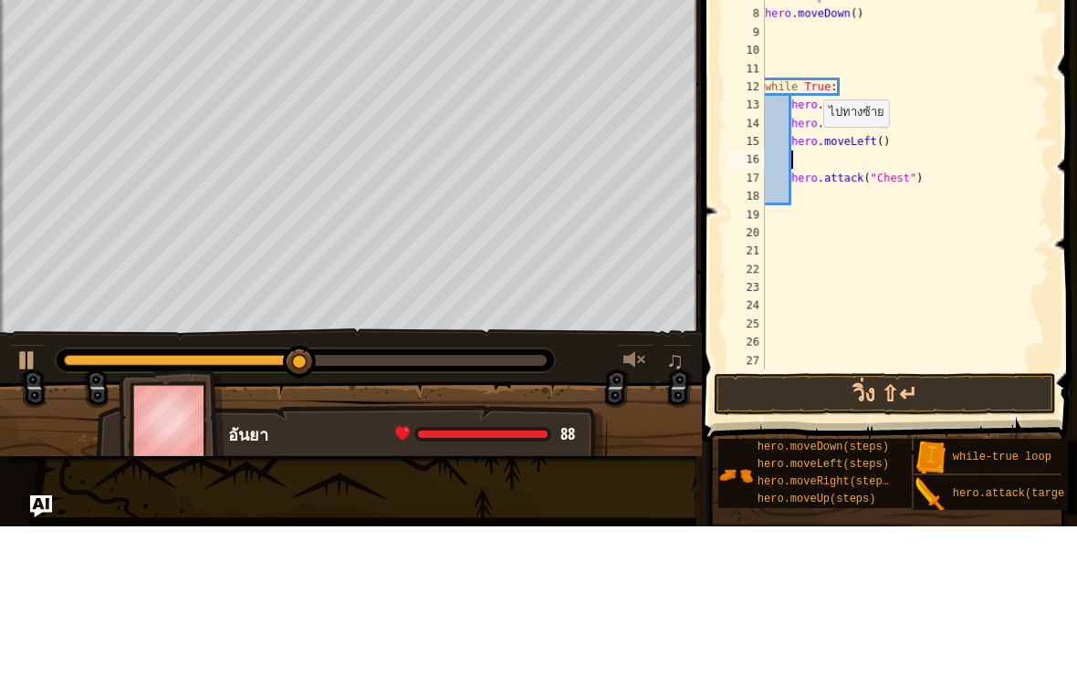
type textarea "m"
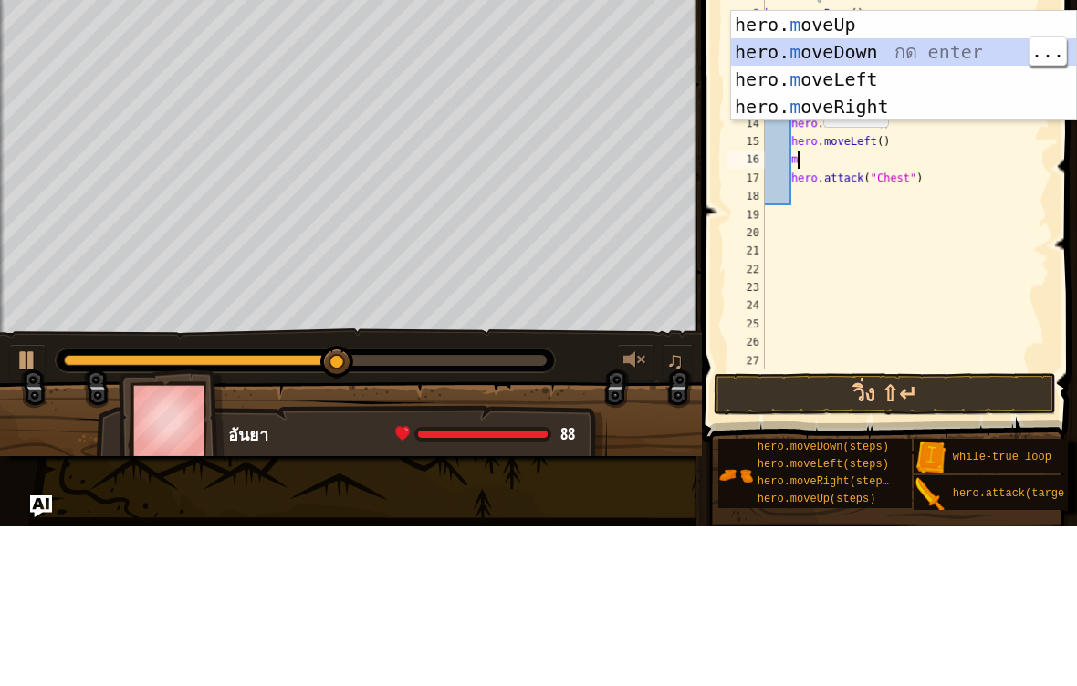
click at [978, 171] on div "hero. m oveUp กด enter hero. m oveDown กด enter hero. m oveLeft กด enter hero. …" at bounding box center [903, 253] width 345 height 164
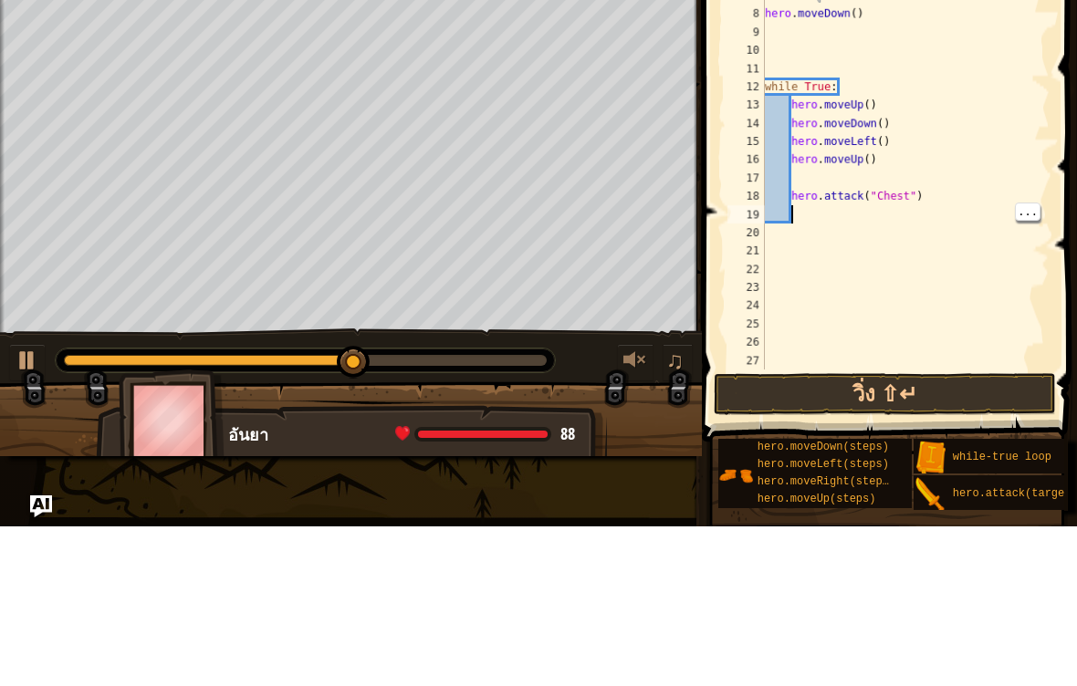
scroll to position [18, 0]
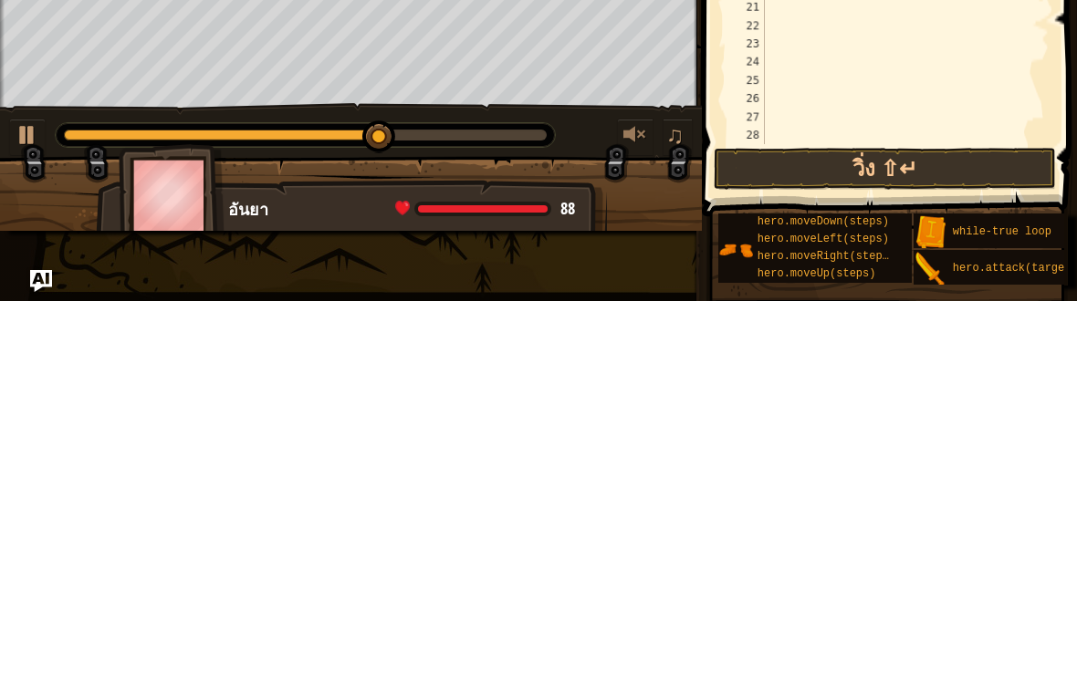
click at [970, 533] on button "วิ่ง ⇧↵" at bounding box center [885, 554] width 342 height 42
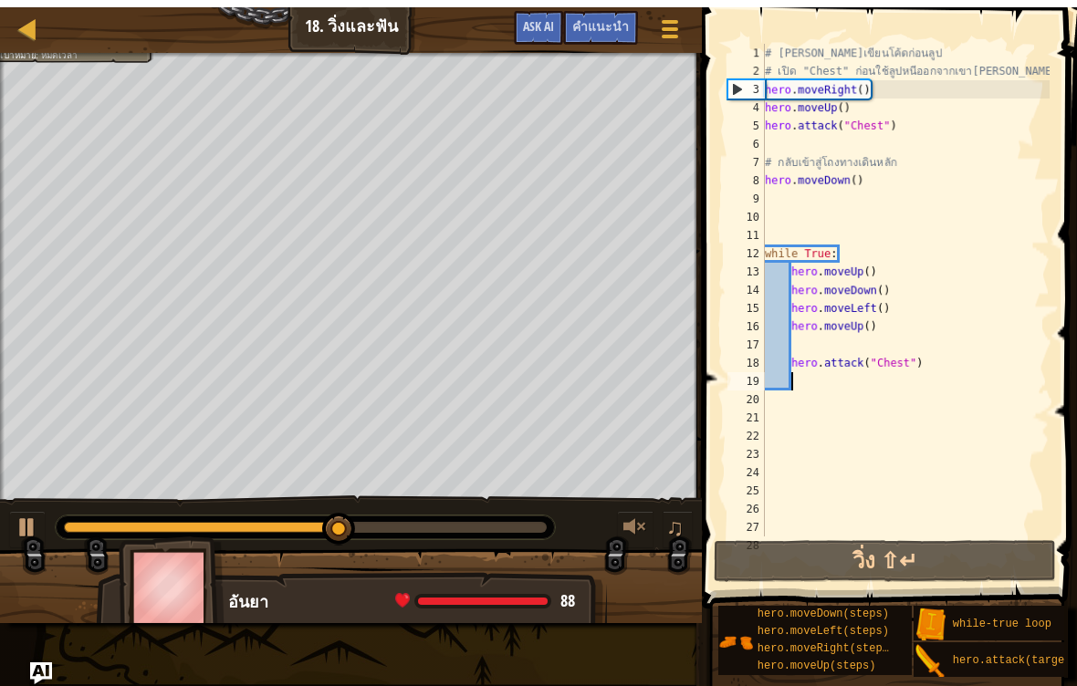
scroll to position [0, 0]
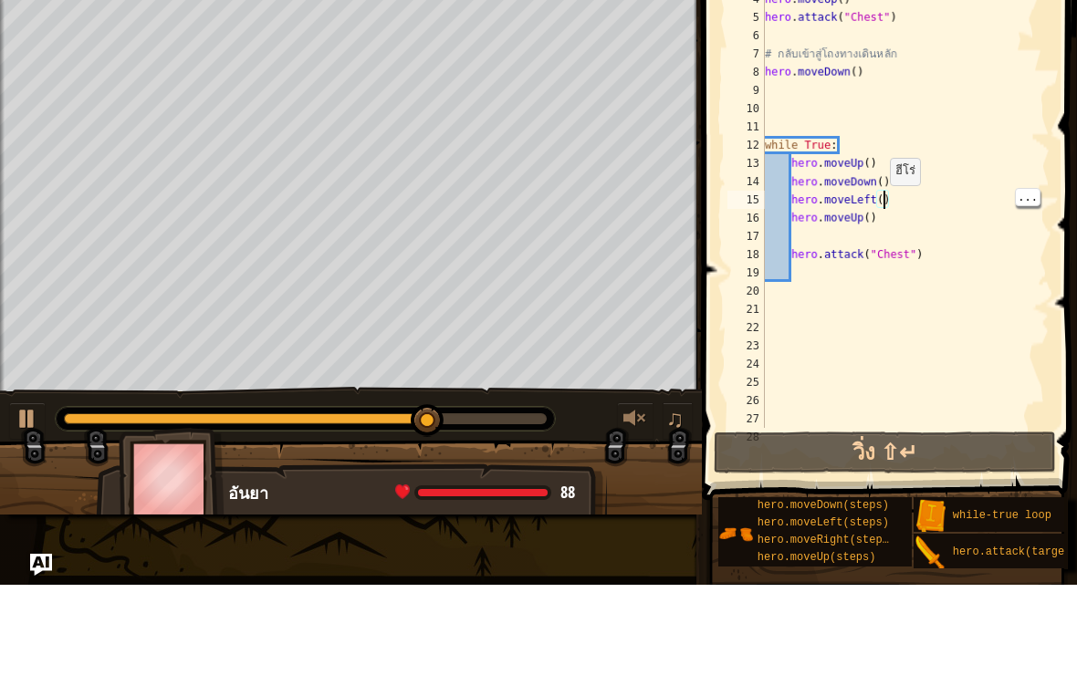
click at [892, 225] on div "# [PERSON_NAME]เขียนโค้ดก่อนลูป # เปิด "Chest" ก่อนใช้ลูปหนีออกจากเขา[PERSON_NA…" at bounding box center [905, 301] width 288 height 529
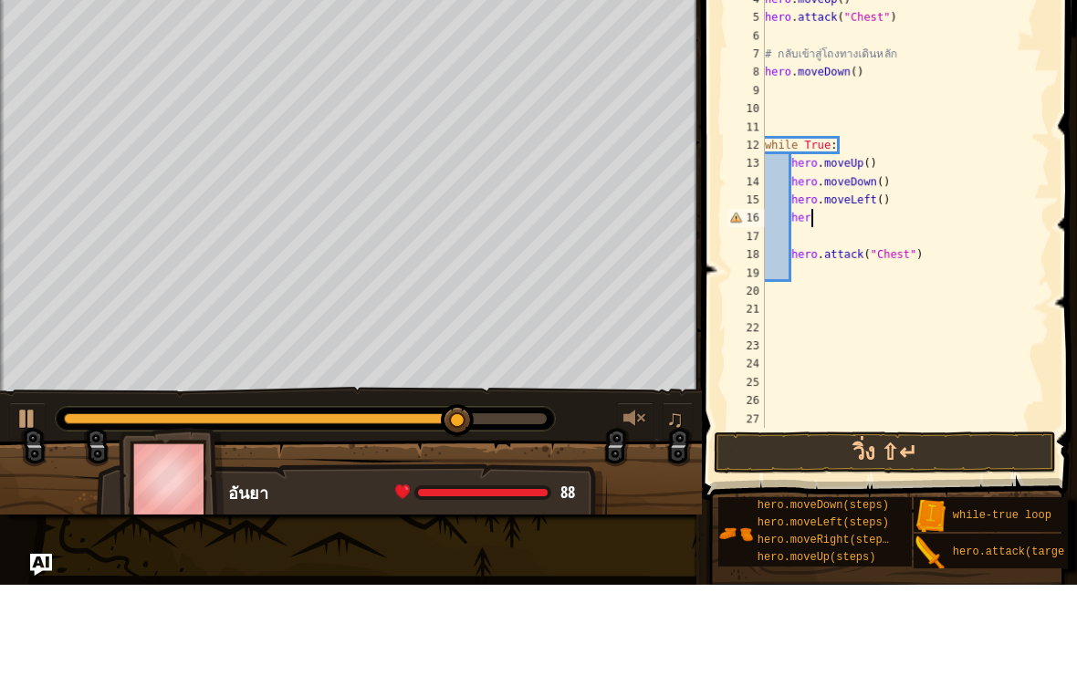
type textarea "h"
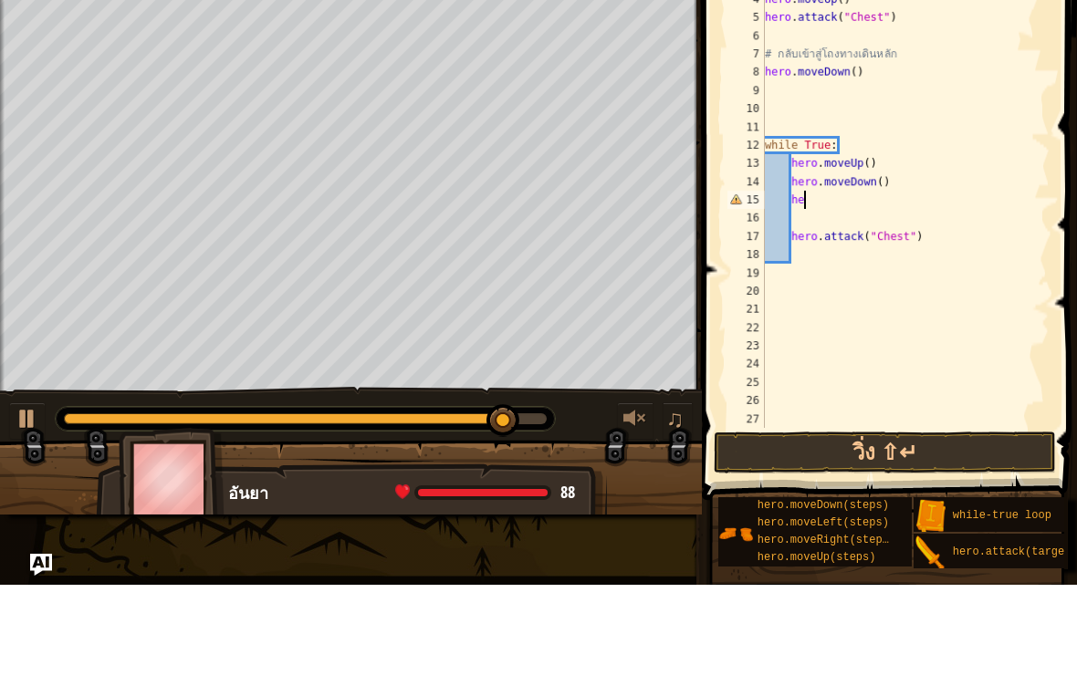
type textarea "h"
click at [785, 243] on div "# [PERSON_NAME]เขียนโค้ดก่อนลูป # เปิด "Chest" ก่อนใช้ลูปหนีออกจากเขา[PERSON_NA…" at bounding box center [905, 301] width 288 height 529
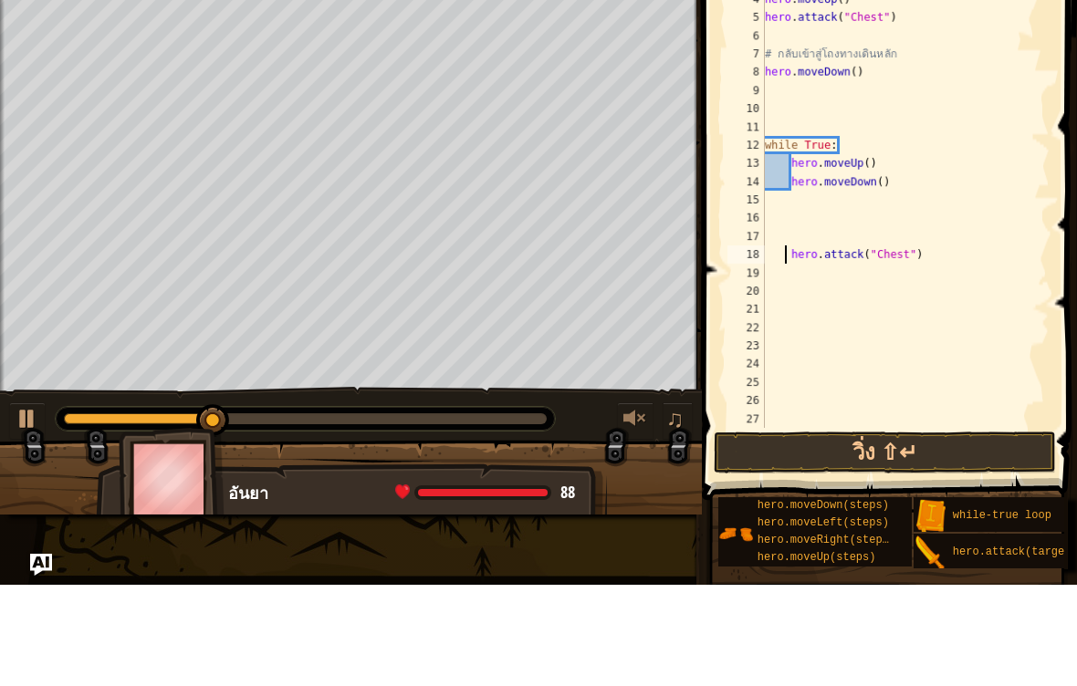
type textarea "hero.moveDown()"
click at [806, 194] on div "# [PERSON_NAME]เขียนโค้ดก่อนลูป # เปิด "Chest" ก่อนใช้ลูปหนีออกจากเขา[PERSON_NA…" at bounding box center [905, 301] width 288 height 529
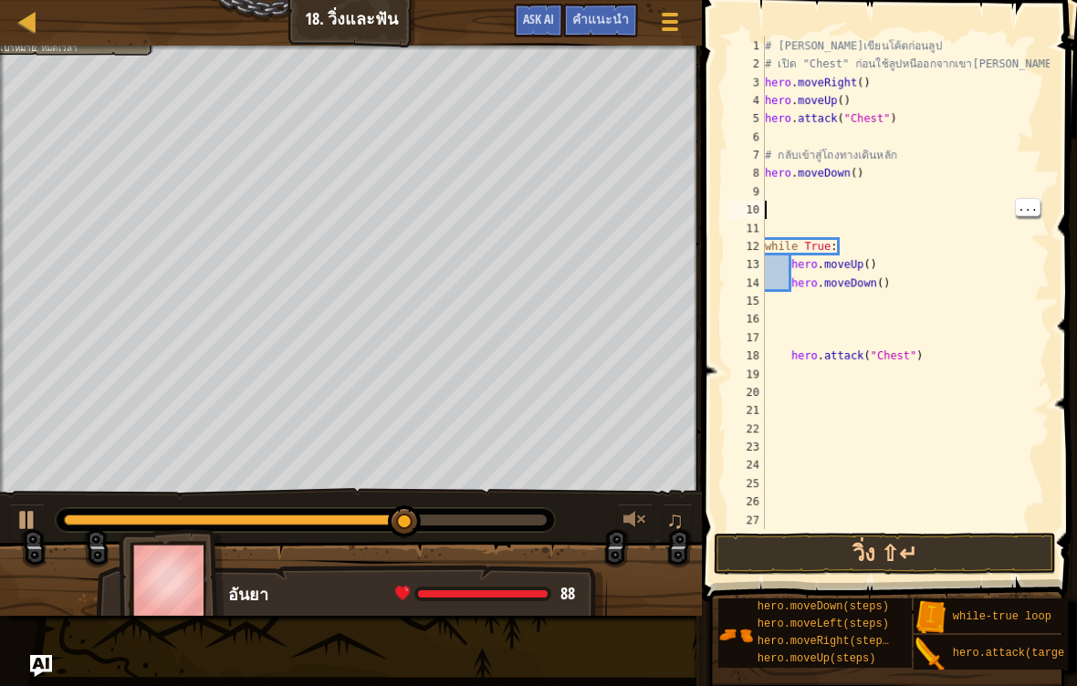
click at [597, 27] on span "คำแนะนำ" at bounding box center [600, 18] width 57 height 17
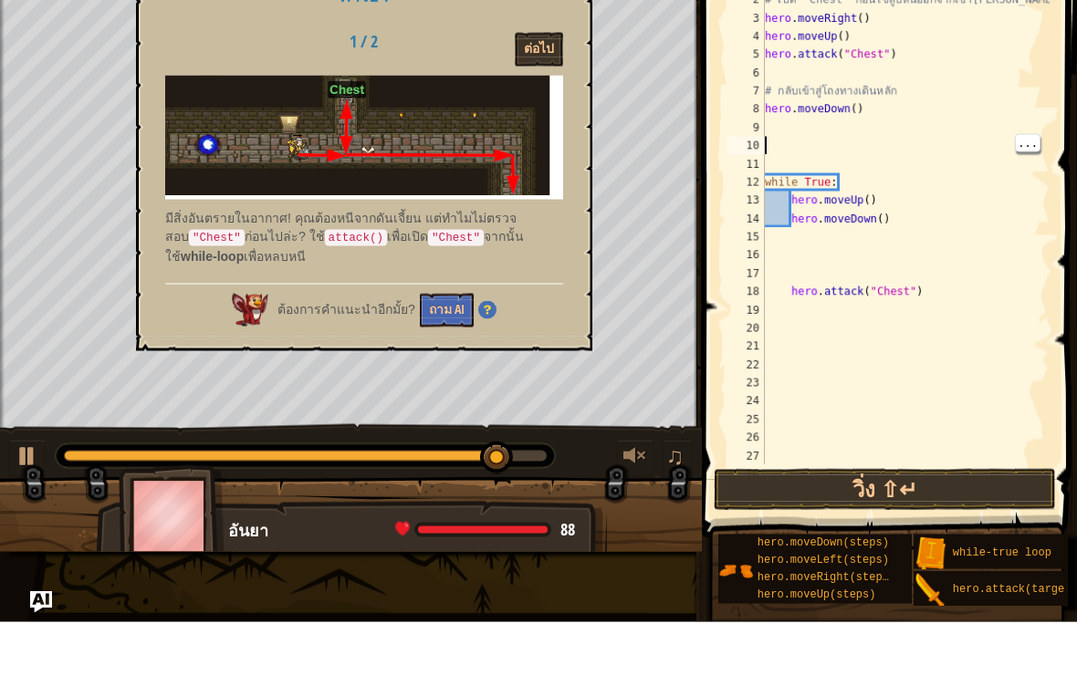
click at [549, 97] on button "ต่อไป" at bounding box center [539, 114] width 48 height 34
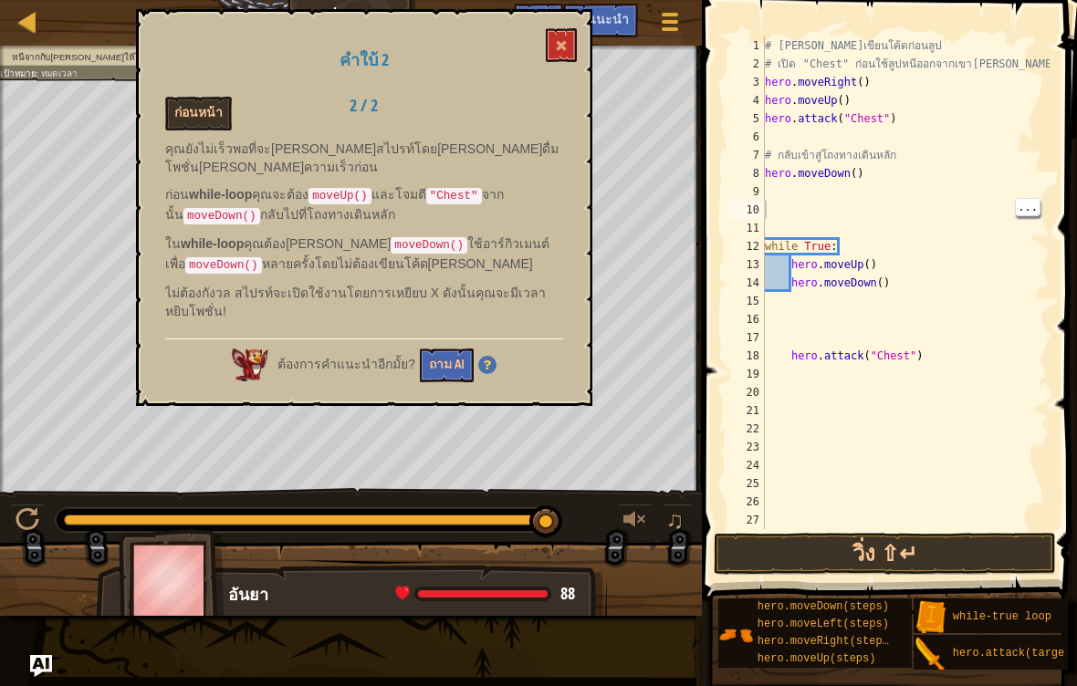
click at [552, 22] on div "คำใบ้ 2 ก่อนหน้า 2 / 2 คุณยังไม่เร็วพอที่จะ[PERSON_NAME]สไปรท์โดย[PERSON_NAME]ด…" at bounding box center [364, 207] width 456 height 397
click at [567, 52] on span at bounding box center [561, 45] width 13 height 13
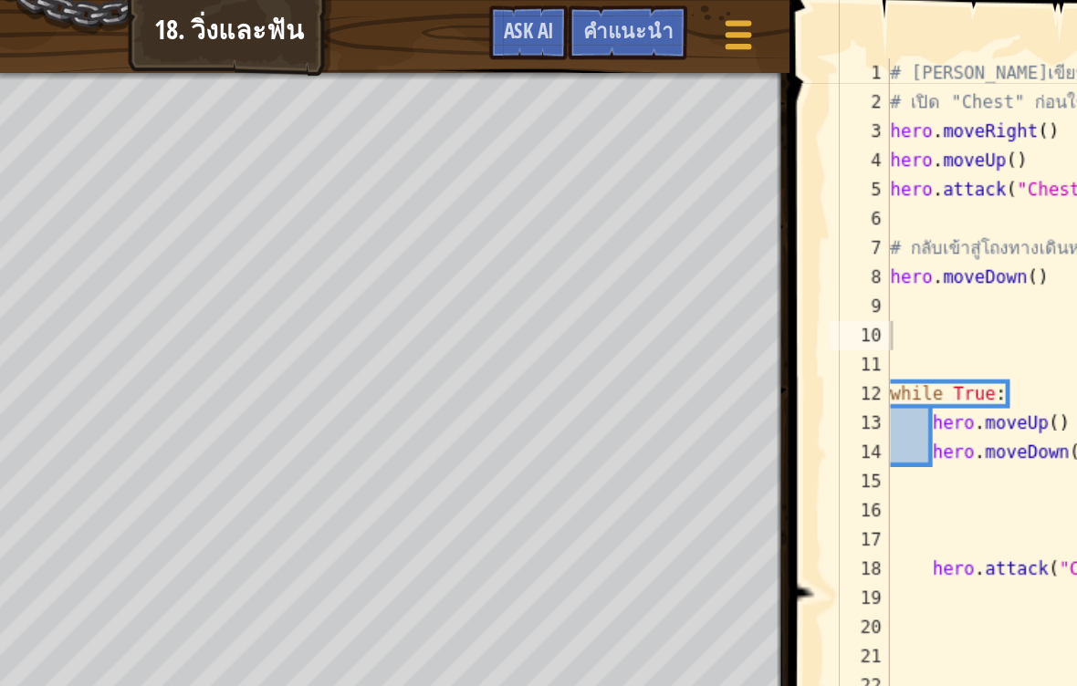
click at [523, 25] on span "Ask AI" at bounding box center [538, 18] width 31 height 17
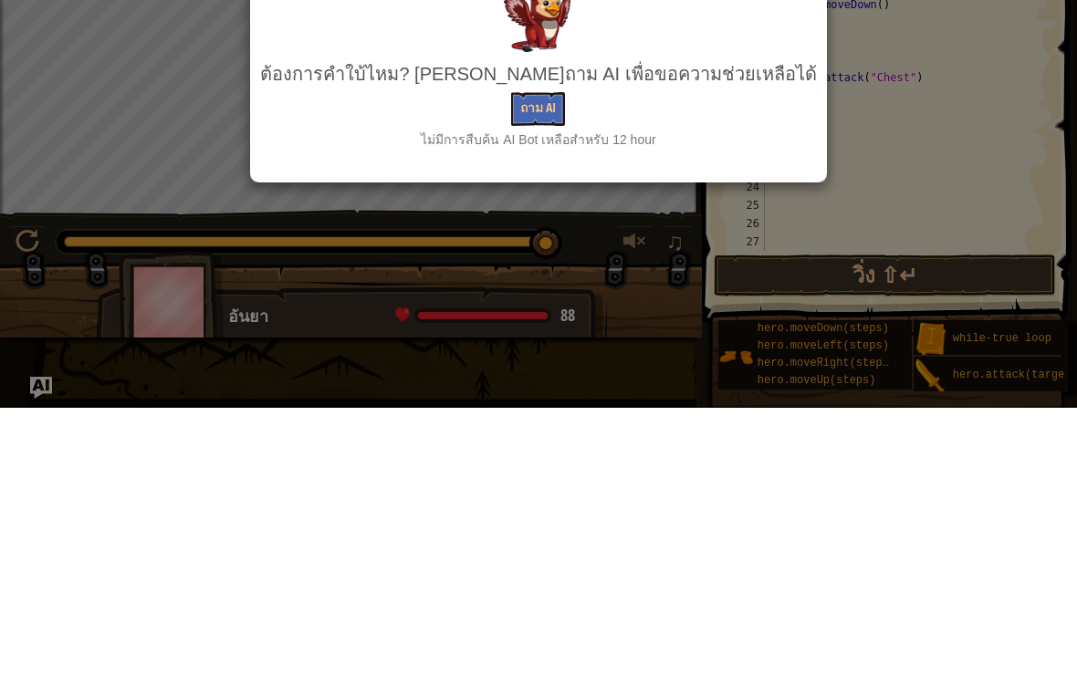
click at [553, 371] on button "ถาม AI" at bounding box center [538, 388] width 54 height 34
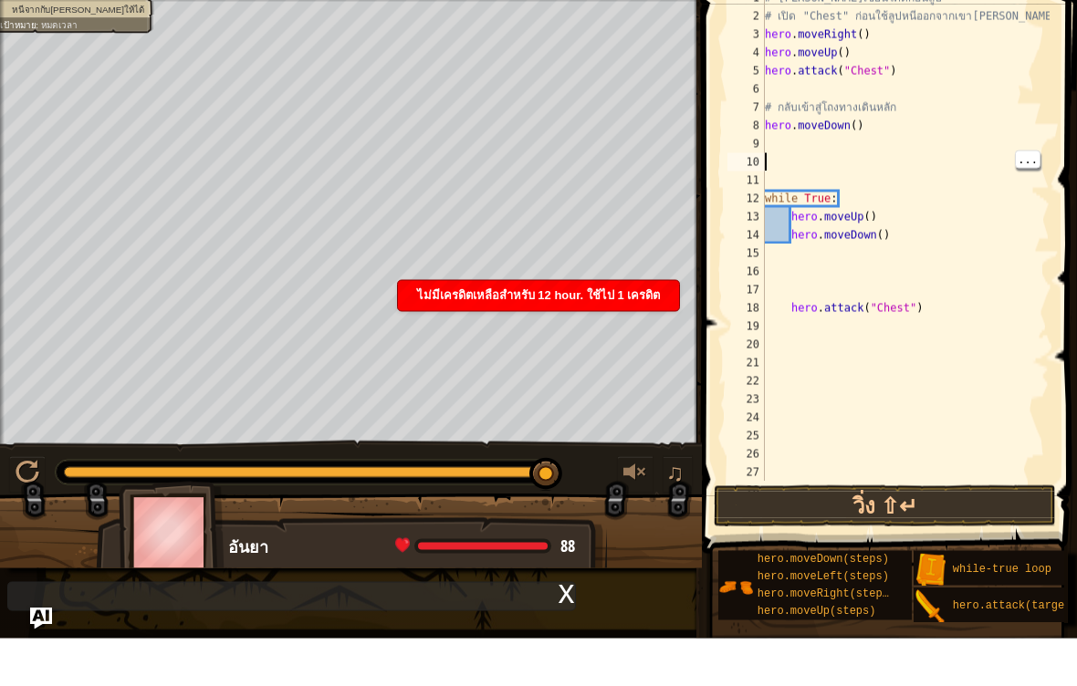
scroll to position [18, 0]
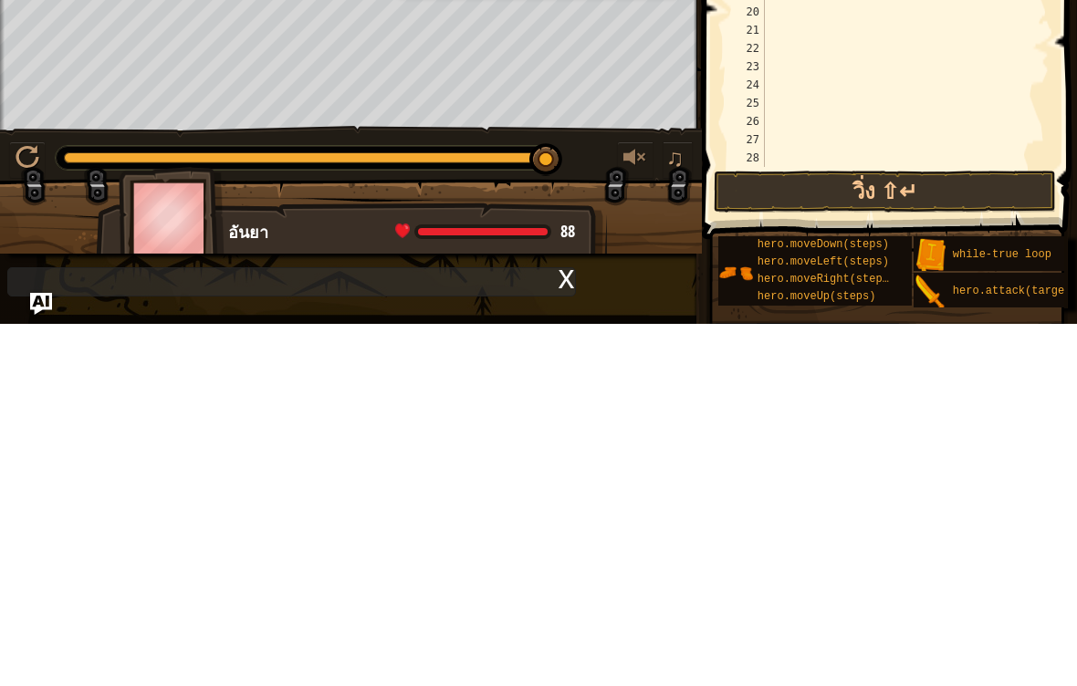
click at [967, 533] on button "วิ่ง ⇧↵" at bounding box center [885, 554] width 342 height 42
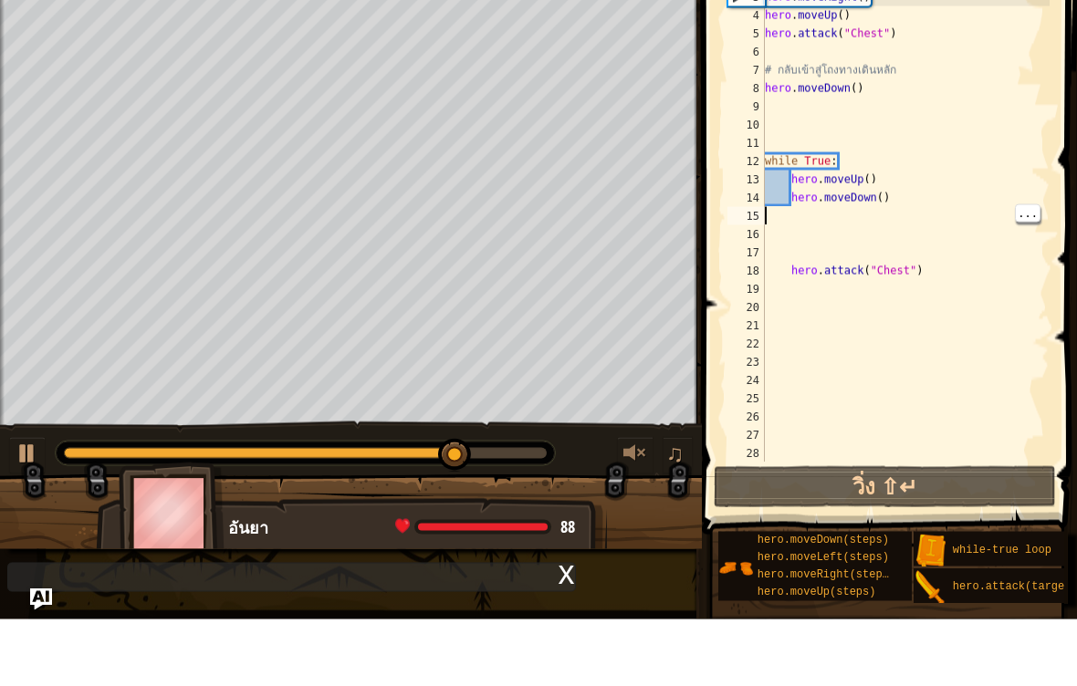
type textarea "m"
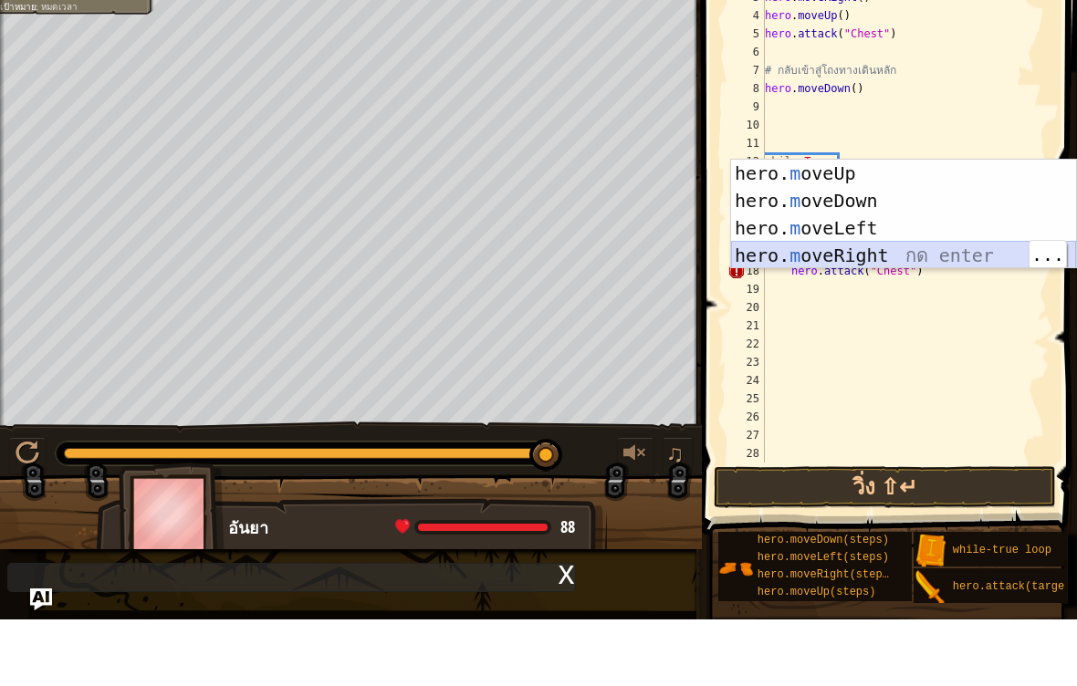
click at [916, 261] on div "hero. m oveUp กด enter hero. m oveDown กด enter hero. m oveLeft กด enter hero. …" at bounding box center [903, 308] width 345 height 164
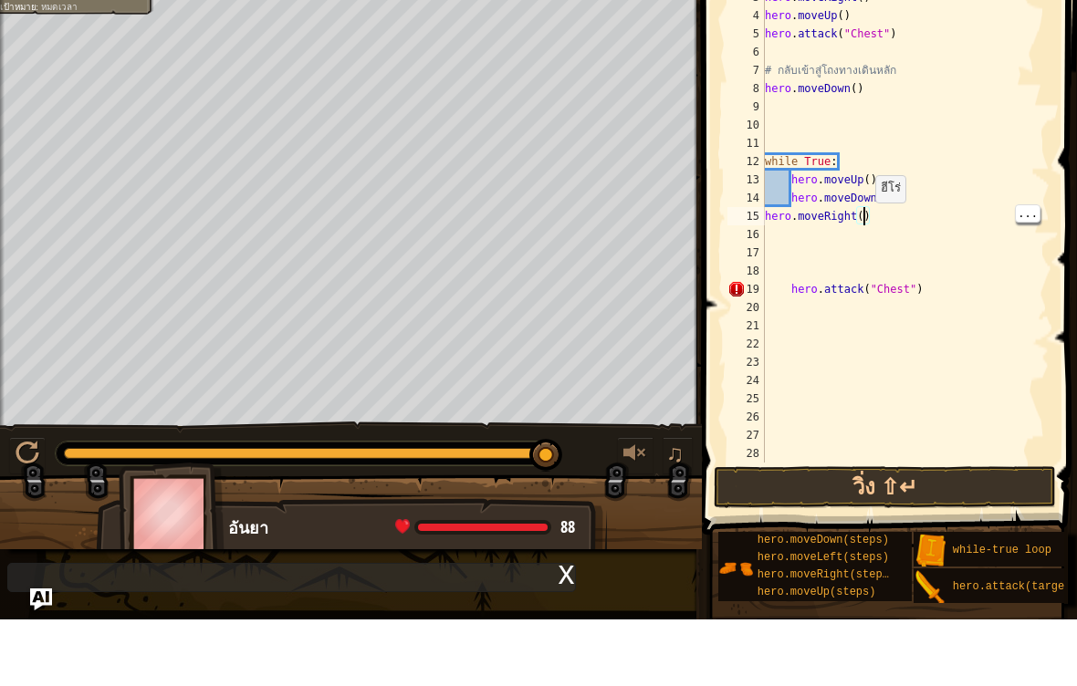
type textarea "hero.moveRight(3)"
type textarea "m"
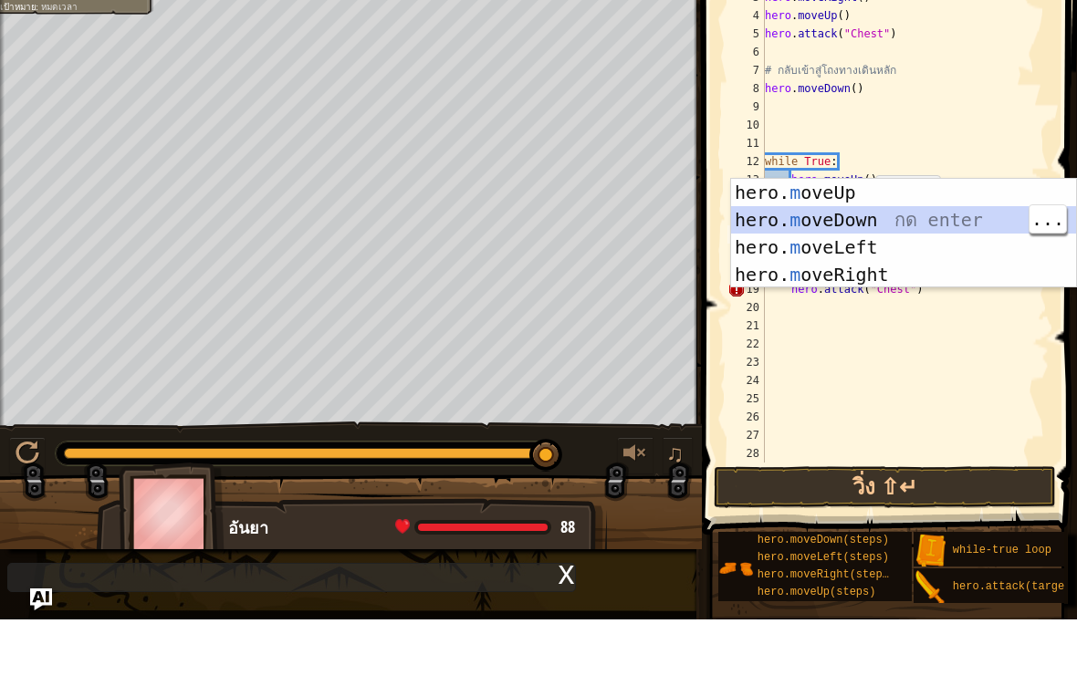
click at [899, 246] on div "hero. m oveUp กด enter hero. m oveDown กด enter hero. m oveLeft กด enter hero. …" at bounding box center [903, 328] width 345 height 164
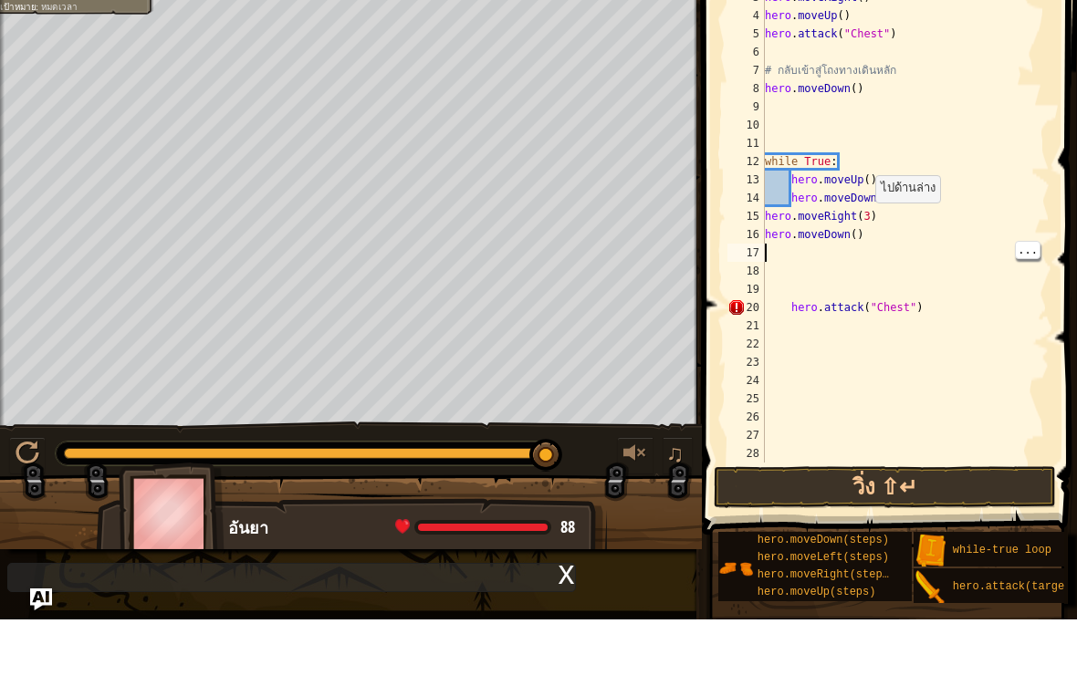
scroll to position [55, 0]
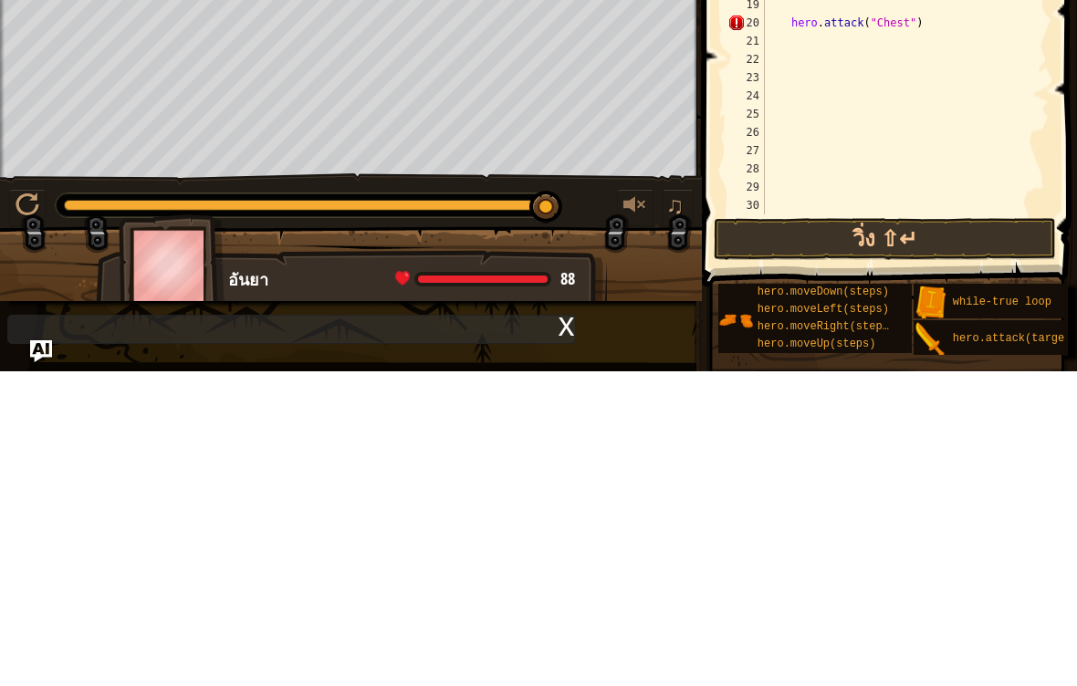
click at [937, 533] on button "วิ่ง ⇧↵" at bounding box center [885, 554] width 342 height 42
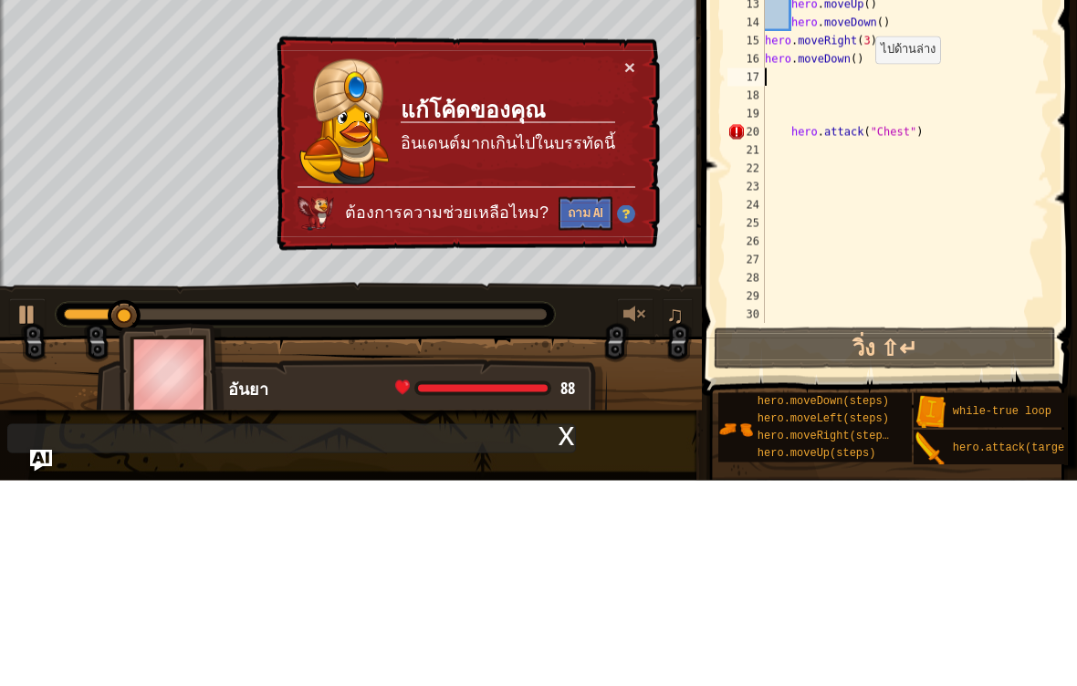
click at [587, 403] on button "ถาม AI" at bounding box center [586, 420] width 54 height 34
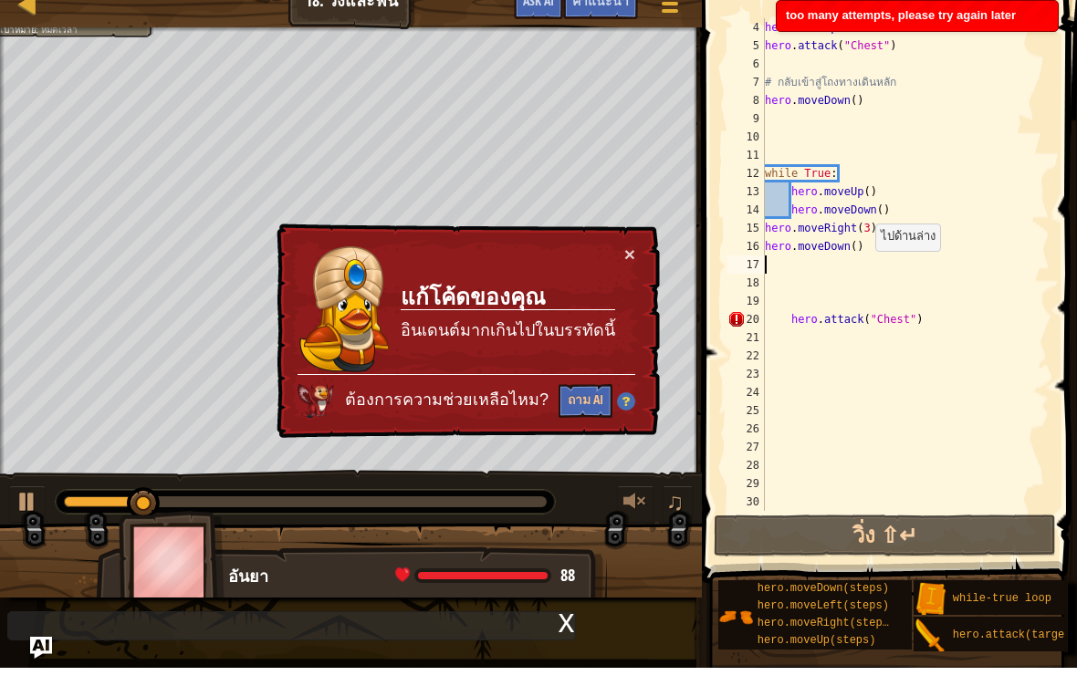
click at [634, 242] on div "× แก้โค้ดของคุณ อินเดนต์มากเกินไปในบรรทัดนี้ ต้องการความช่วยเหลือไหม? ถาม AI" at bounding box center [466, 350] width 387 height 216
click at [634, 263] on button "×" at bounding box center [629, 272] width 11 height 19
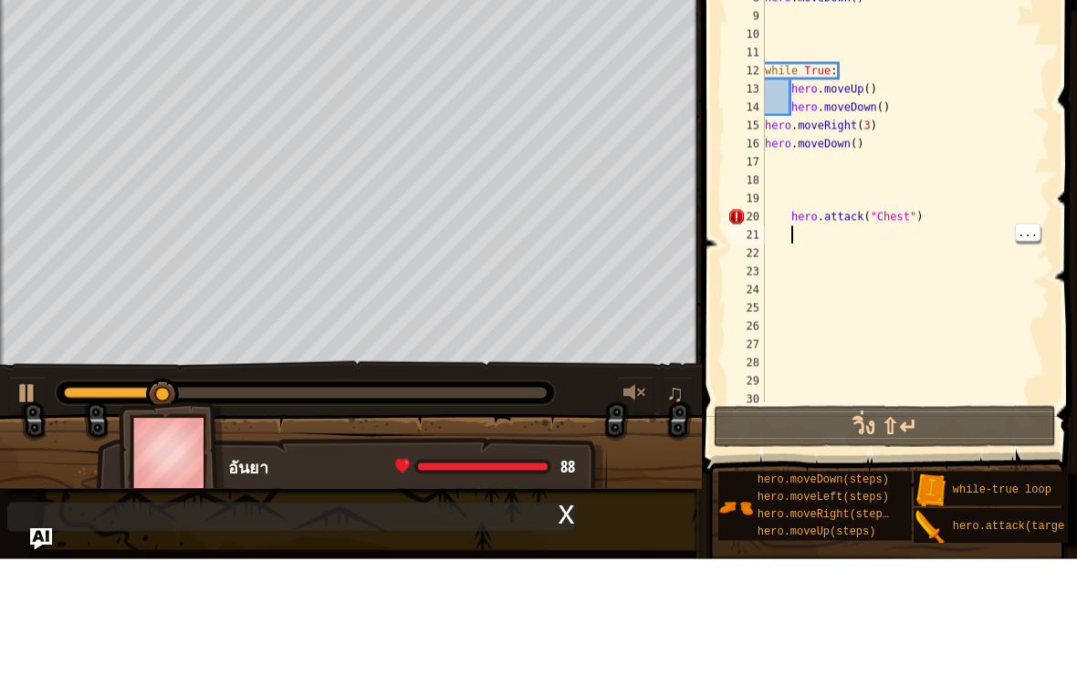
scroll to position [47, 0]
click at [949, 216] on div "hero . moveRight ( ) hero . moveUp ( ) hero . attack ( "Chest" ) # กลับเข้าสู่โ…" at bounding box center [905, 289] width 288 height 529
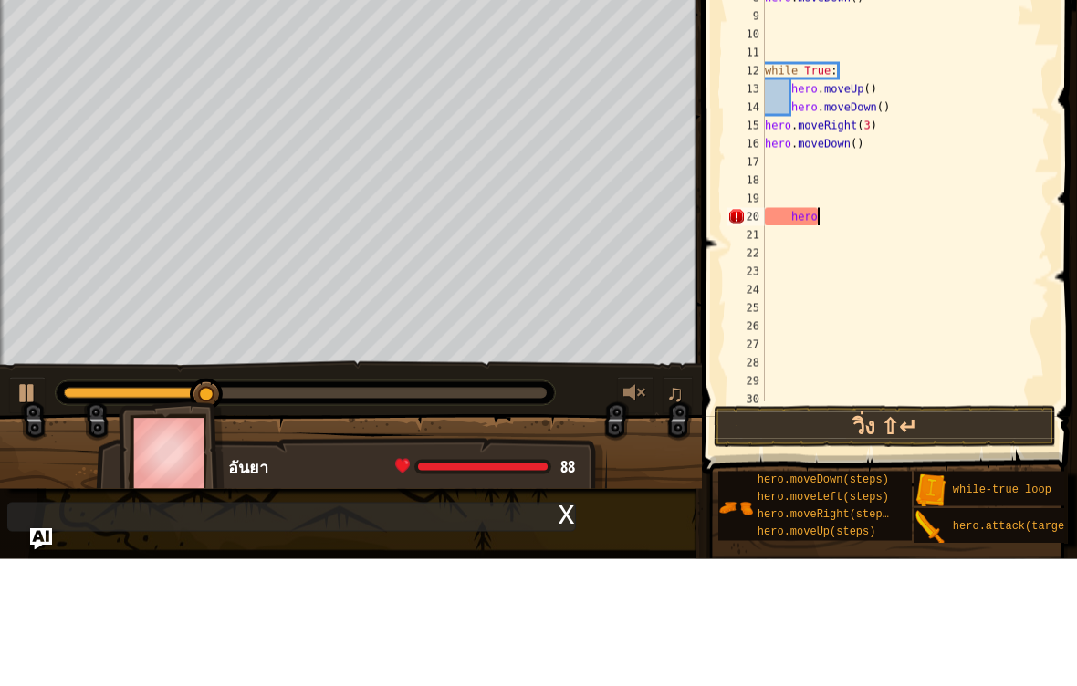
type textarea "h"
type textarea "a"
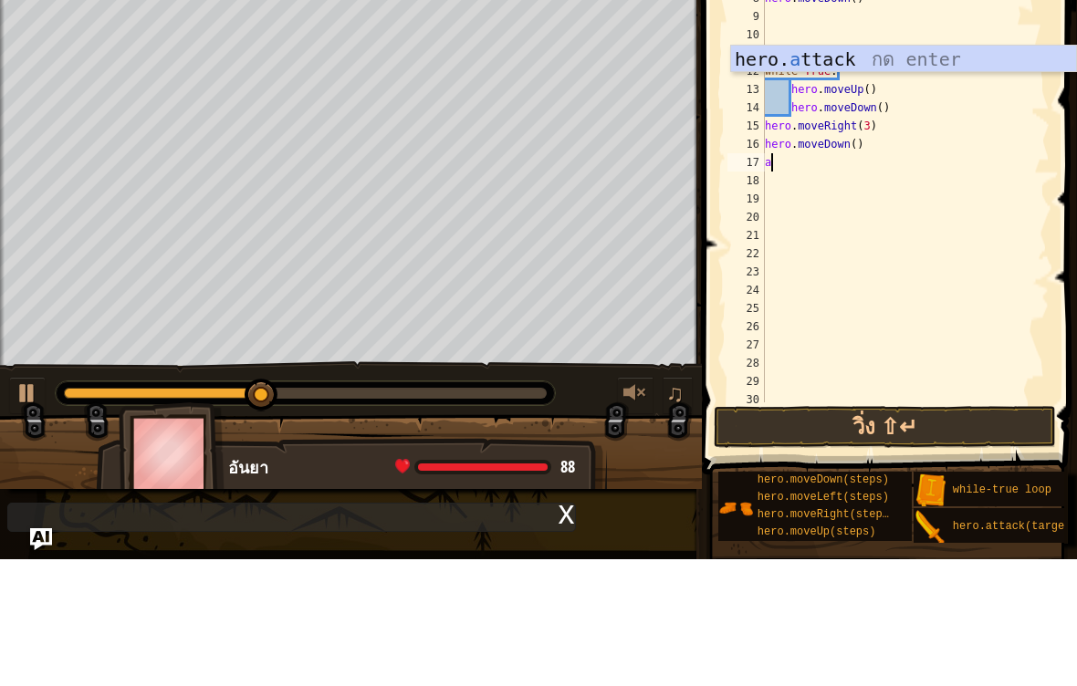
scroll to position [54, 0]
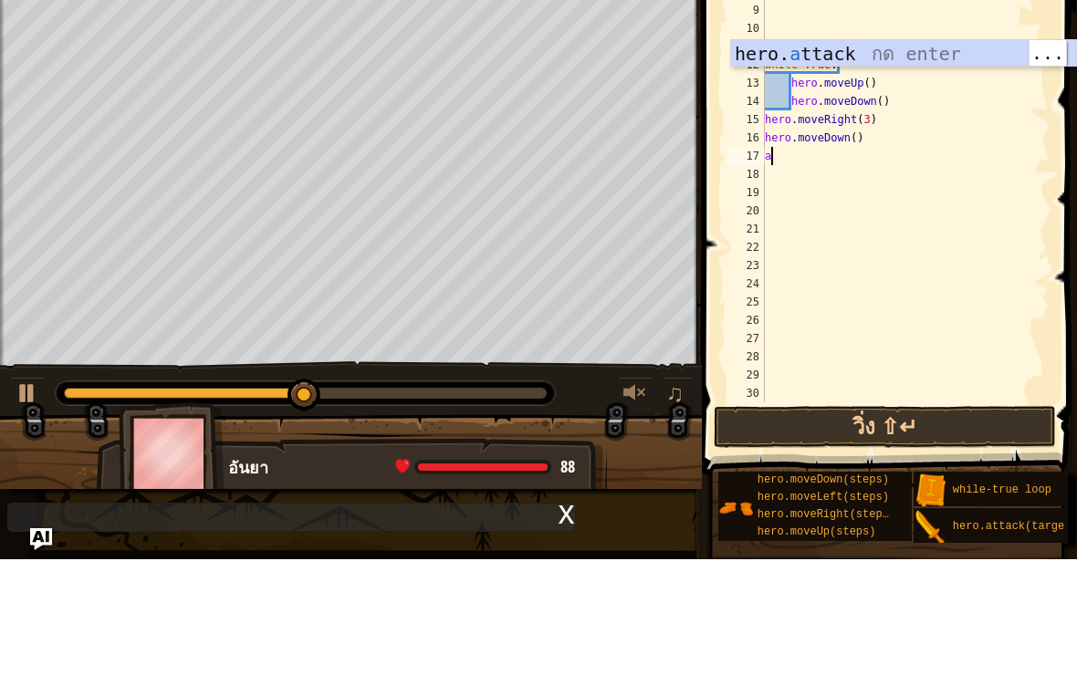
click at [926, 167] on div "hero. a ttack กด enter" at bounding box center [903, 208] width 345 height 82
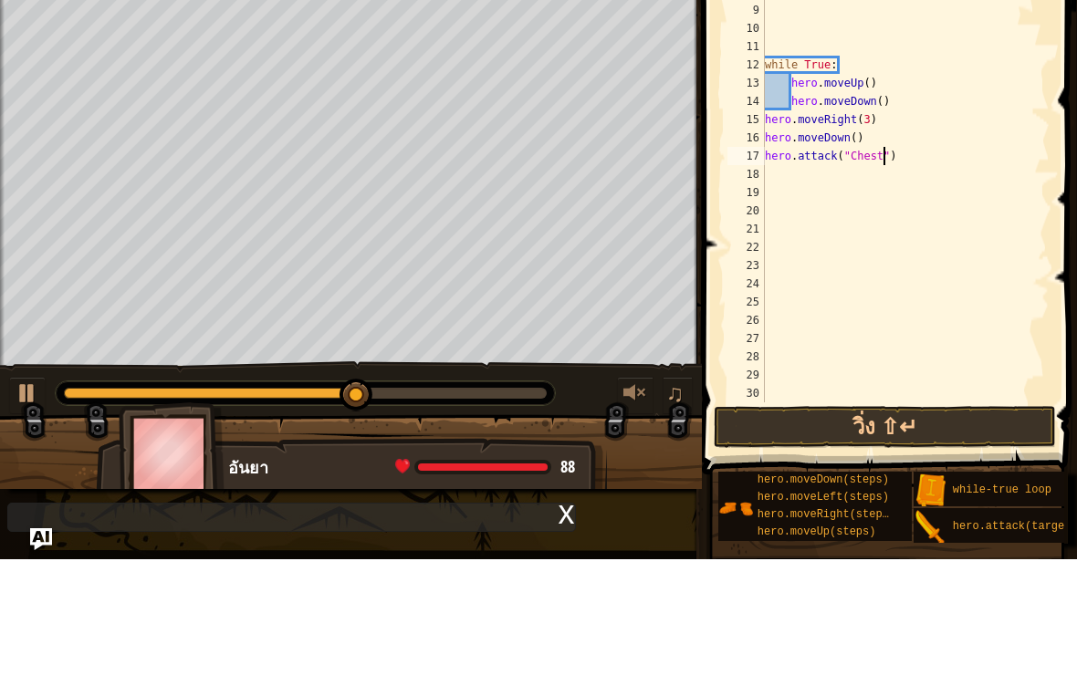
scroll to position [9, 10]
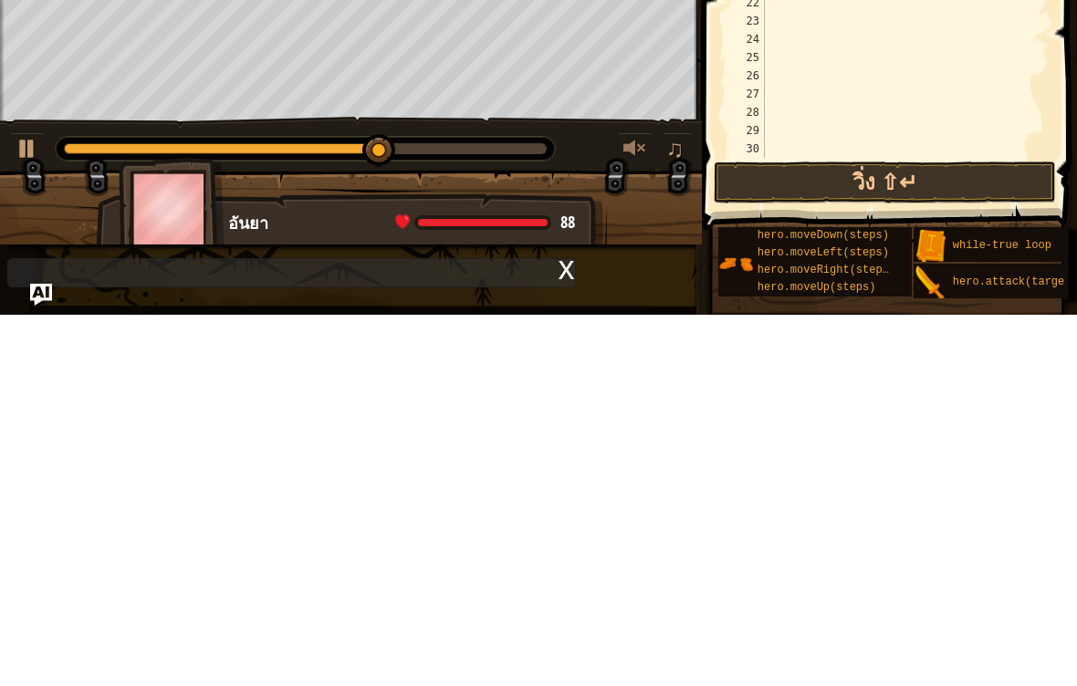
type textarea "hero.attack("Chest")"
click at [949, 533] on button "วิ่ง ⇧↵" at bounding box center [885, 554] width 342 height 42
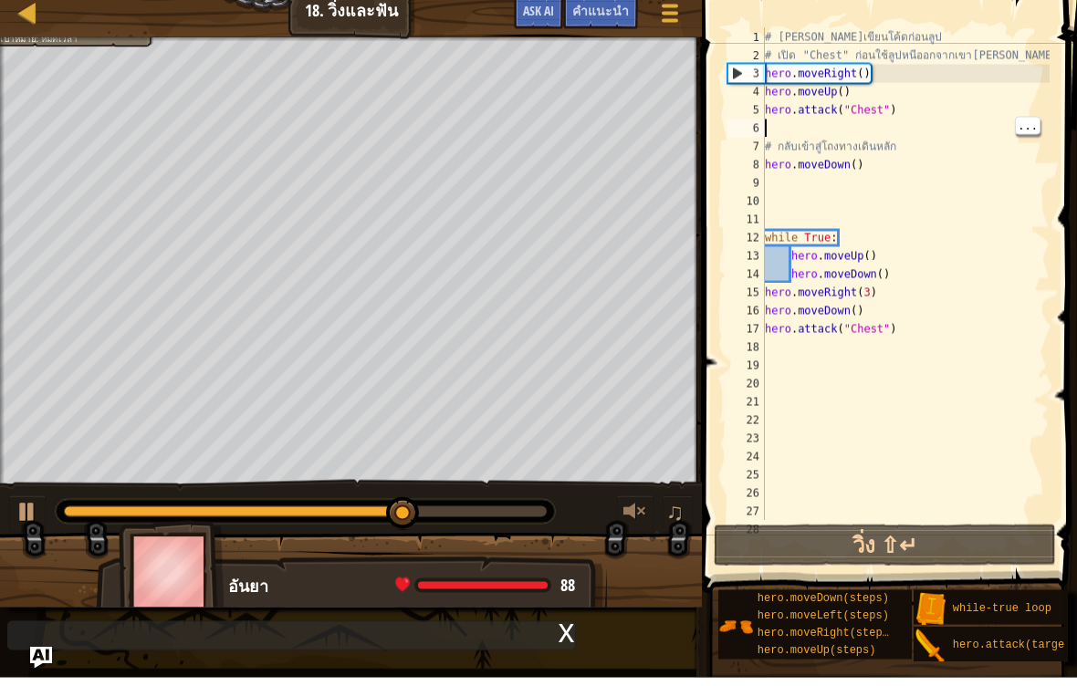
scroll to position [9, 0]
type textarea "m"
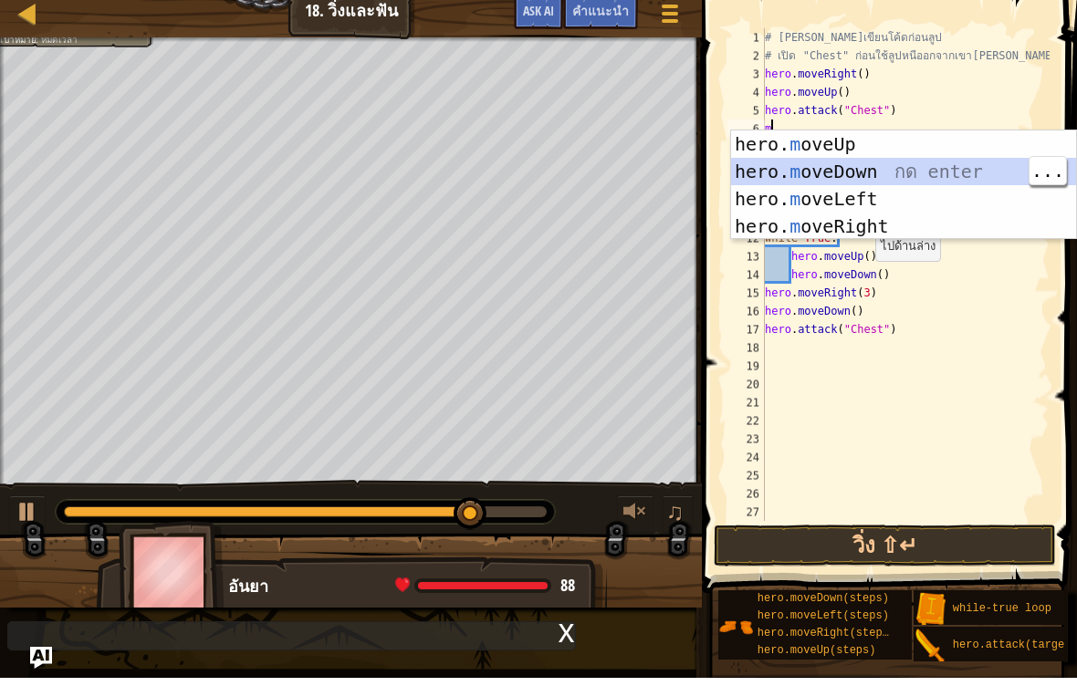
click at [935, 180] on div "hero. m oveUp กด enter hero. m oveDown กด enter hero. m oveLeft กด enter hero. …" at bounding box center [903, 221] width 345 height 164
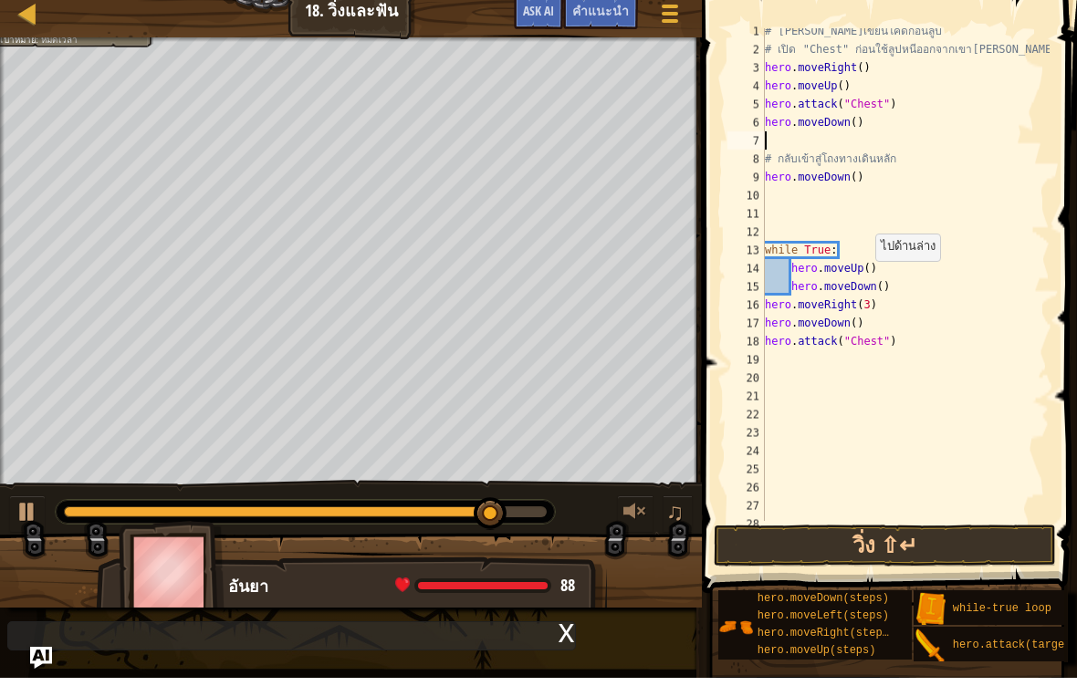
scroll to position [73, 0]
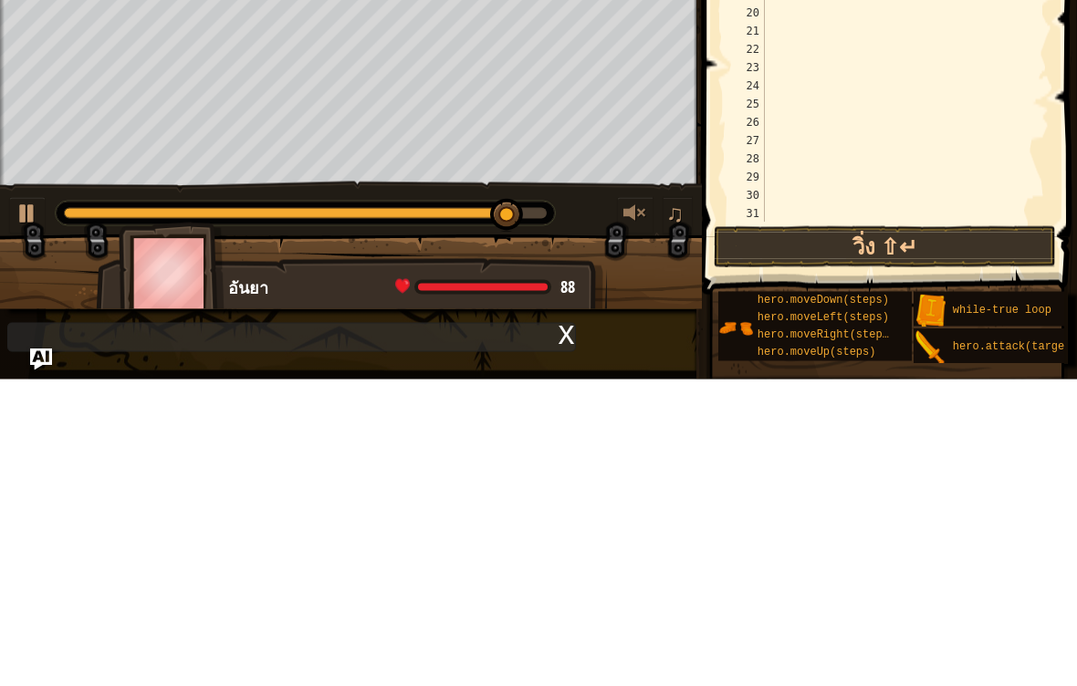
click at [952, 533] on button "วิ่ง ⇧↵" at bounding box center [885, 554] width 342 height 42
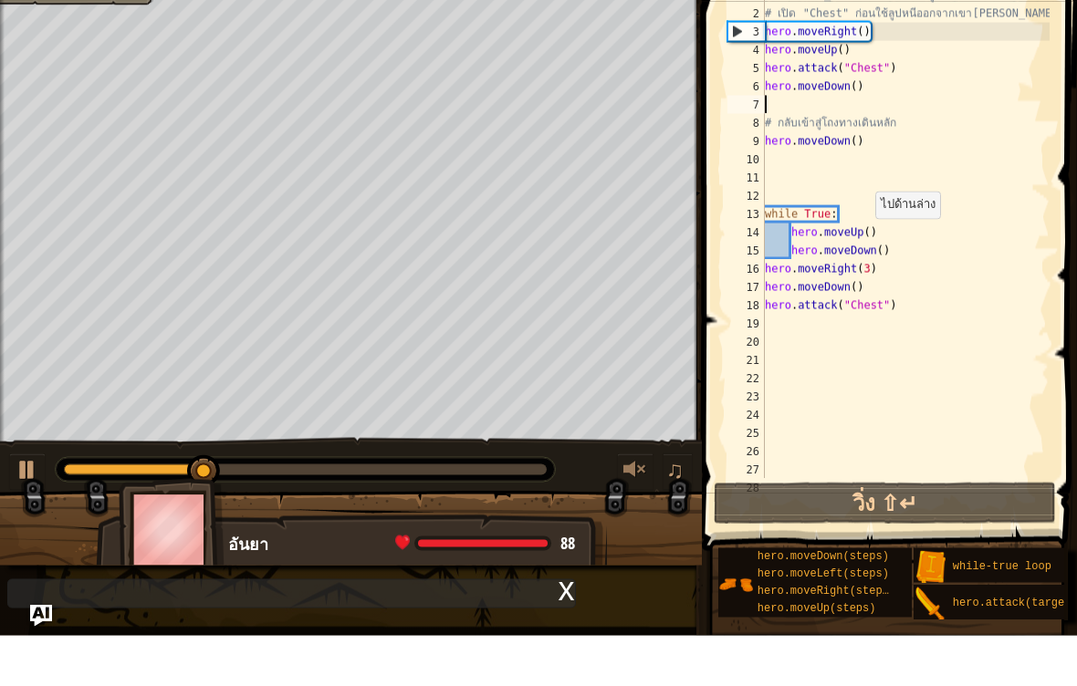
scroll to position [1, 0]
type textarea "hero.moveDown()"
select select "th"
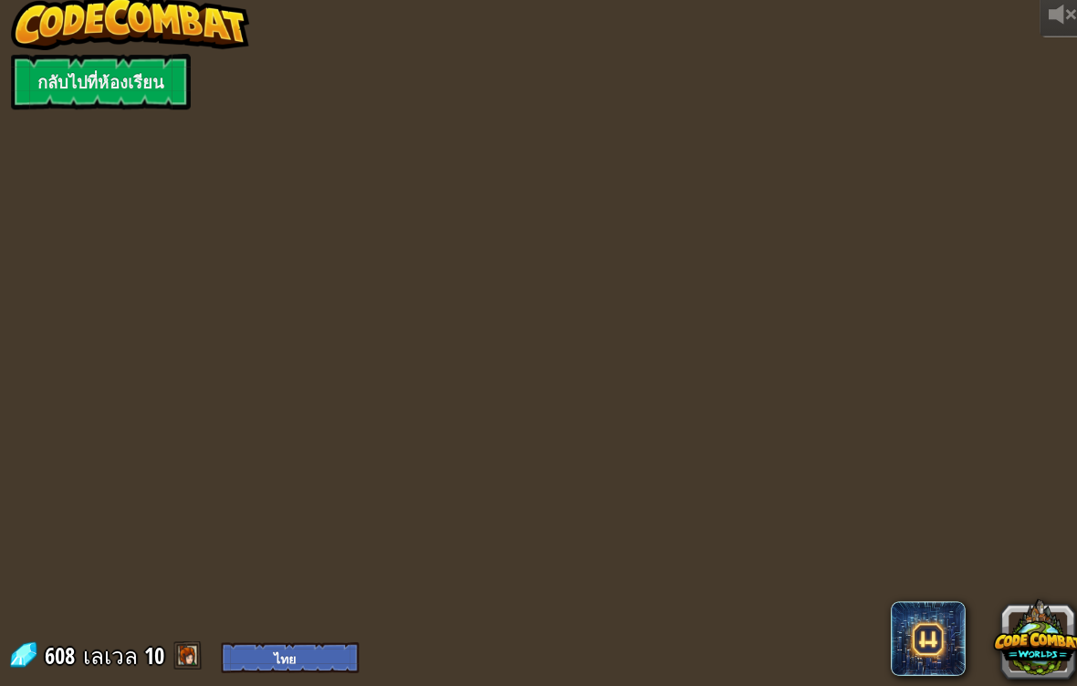
click at [58, 88] on link "กลับไปที่ห้องเรียน" at bounding box center [99, 93] width 176 height 55
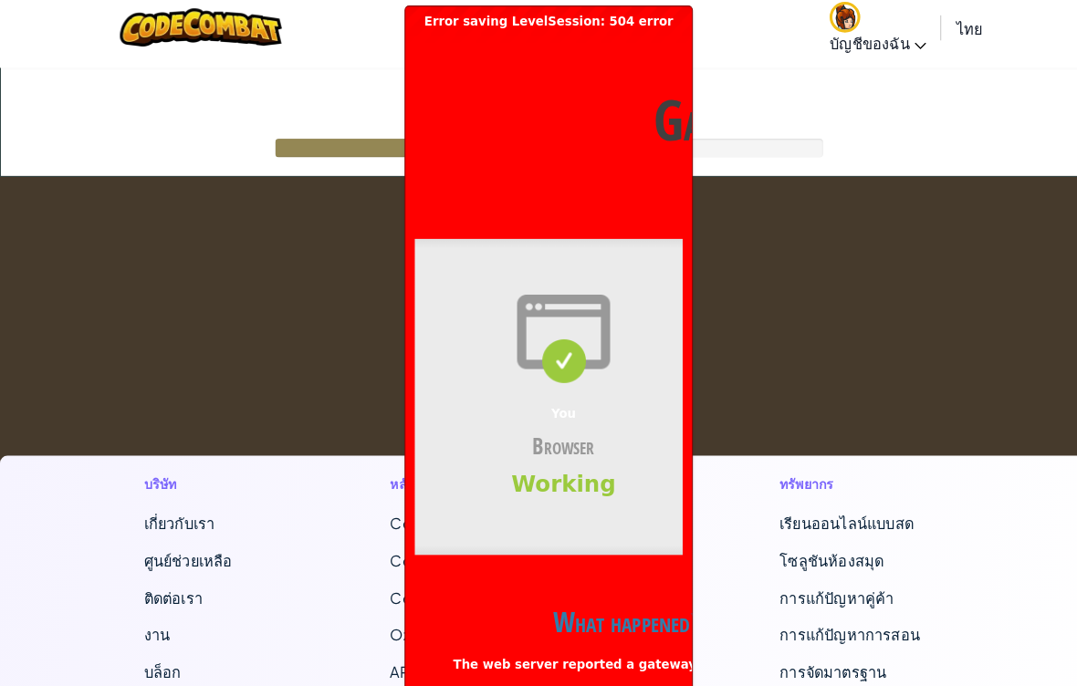
click at [728, 79] on h1 "รอสักครู่..." at bounding box center [538, 93] width 1075 height 57
click at [627, 109] on header "Gateway time-out Error code 504 Visit [DOMAIN_NAME] for more information. [DATE…" at bounding box center [845, 129] width 876 height 177
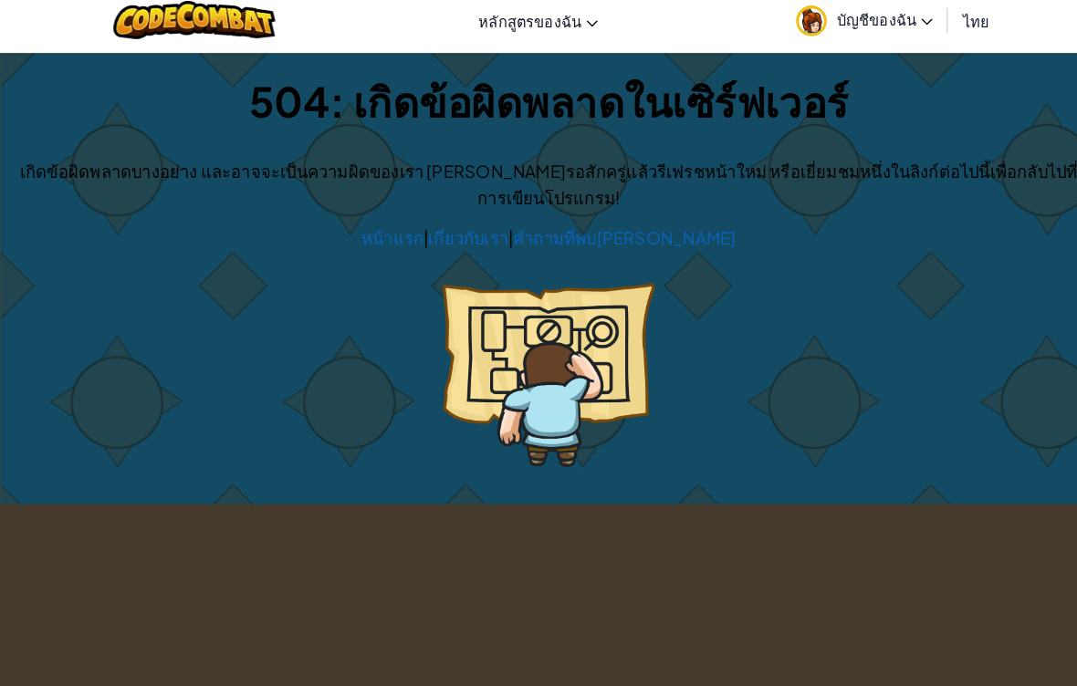
click at [662, 267] on div "504: เกิดข้อผิดพลาดในเซิร์ฟเวอร์ เกิดข้อผิดพลาดบางอย่าง และอาจจะเป็นความผิดของเ…" at bounding box center [538, 286] width 1075 height 443
click at [633, 290] on img at bounding box center [539, 380] width 208 height 181
